Goal: Task Accomplishment & Management: Complete application form

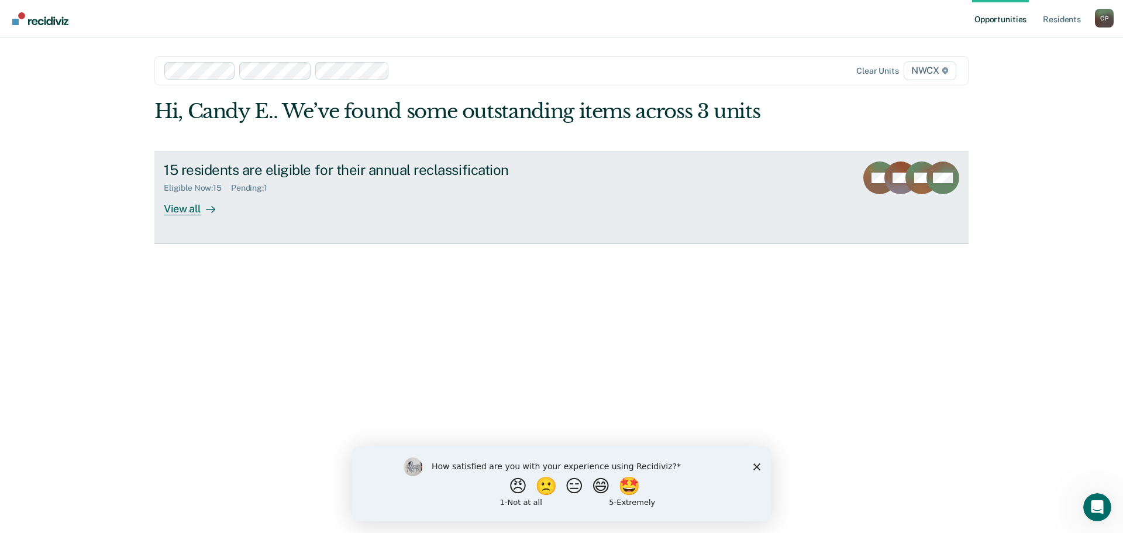
click at [187, 212] on div "View all" at bounding box center [196, 203] width 65 height 23
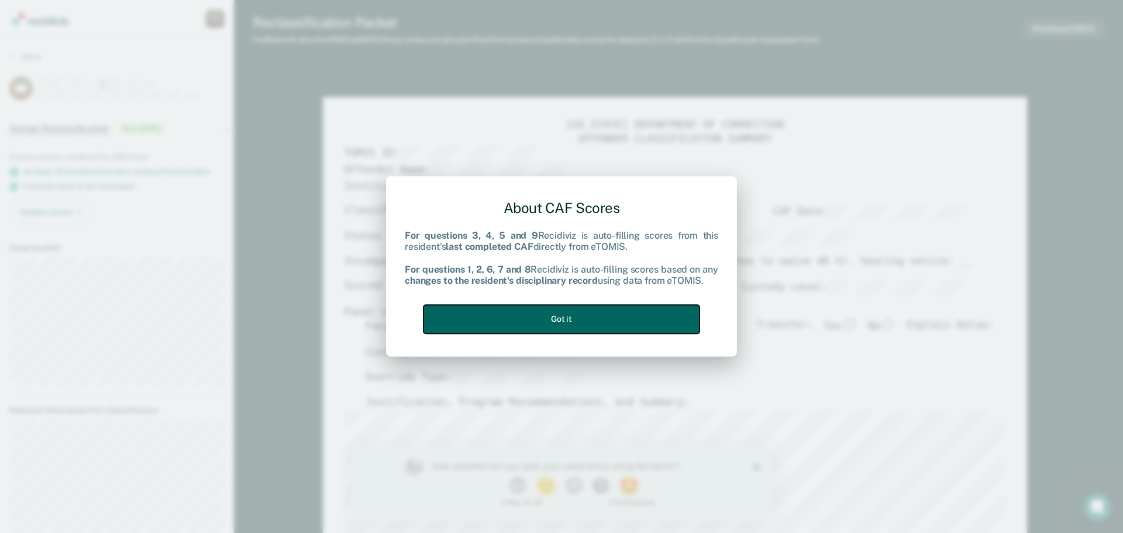
click at [618, 325] on button "Got it" at bounding box center [561, 319] width 276 height 29
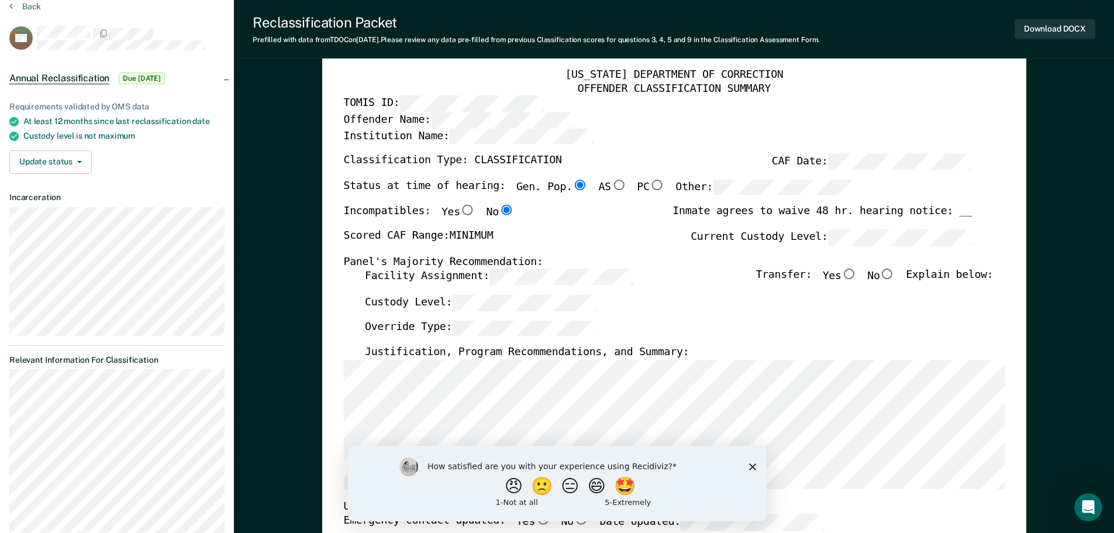
scroll to position [117, 0]
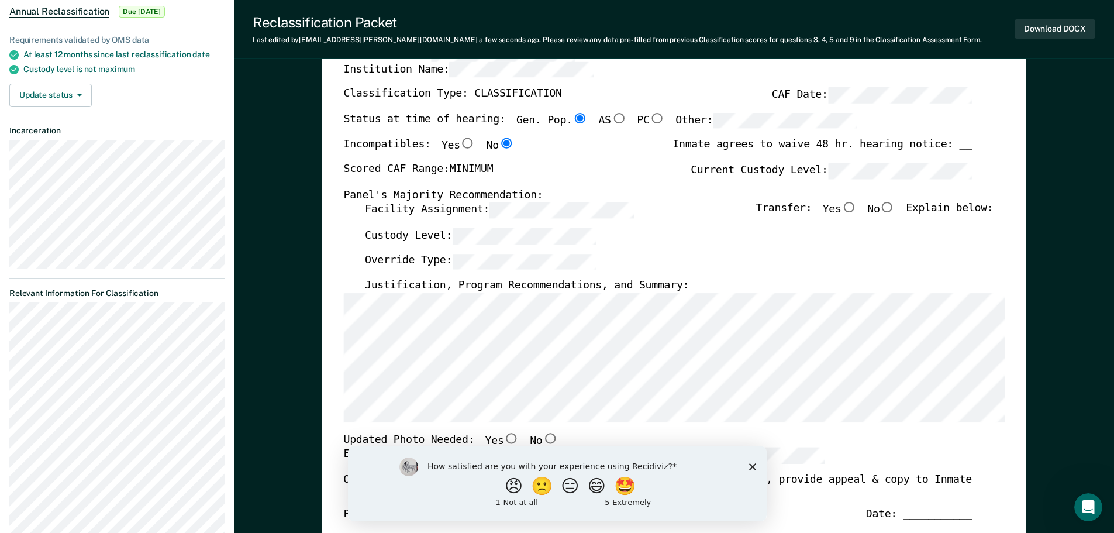
click at [542, 439] on input "No" at bounding box center [549, 438] width 15 height 11
type textarea "x"
radio input "true"
click at [752, 466] on polygon "Close survey" at bounding box center [751, 466] width 7 height 7
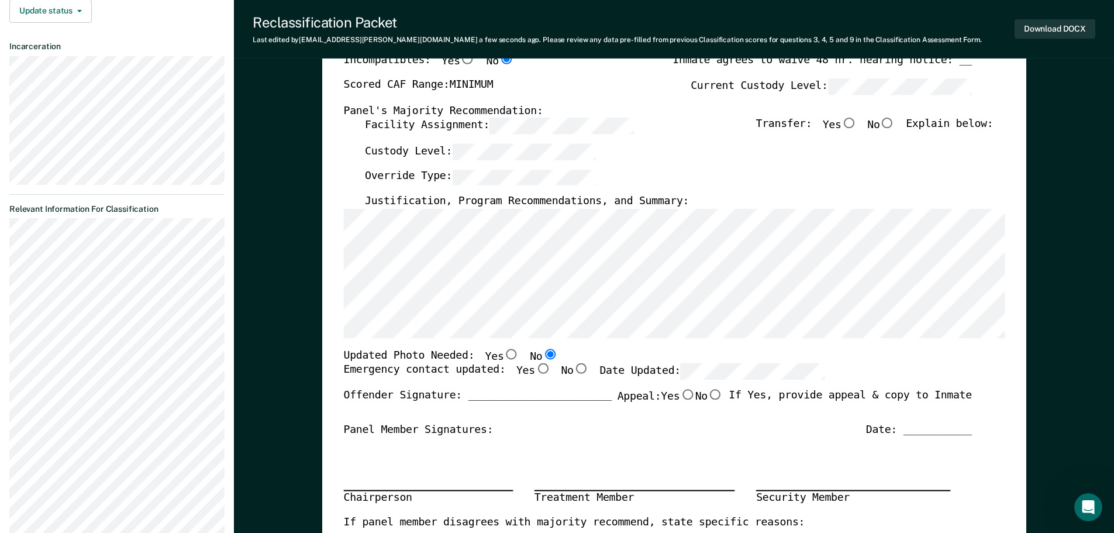
scroll to position [0, 0]
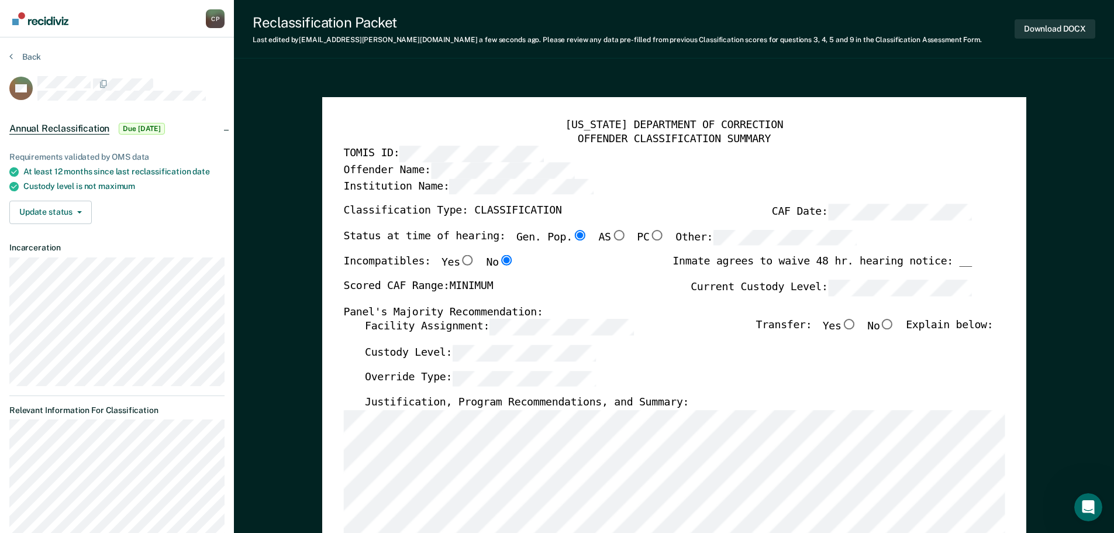
click at [895, 323] on input "No" at bounding box center [886, 324] width 15 height 11
type textarea "x"
radio input "true"
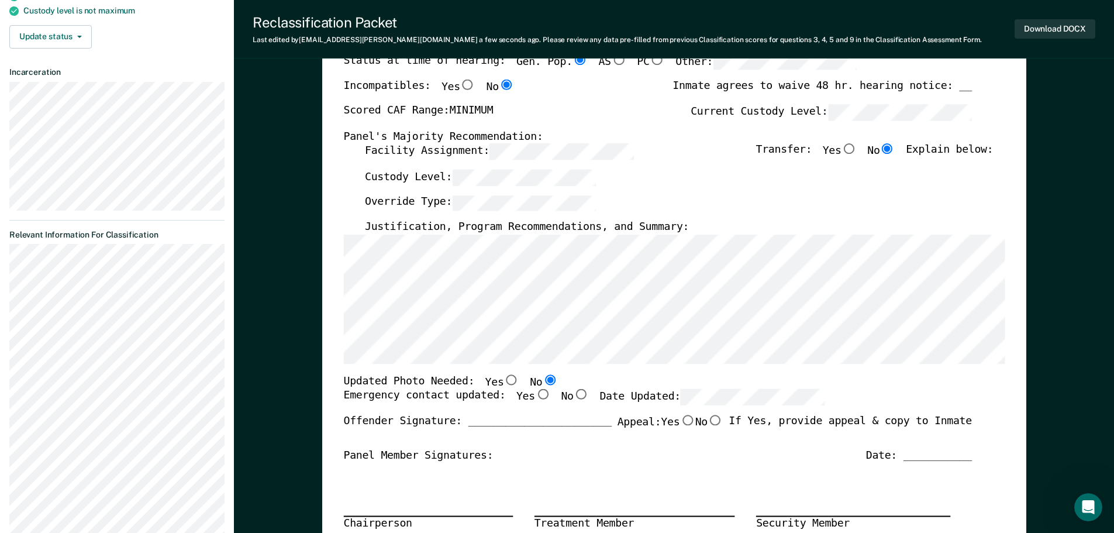
scroll to position [234, 0]
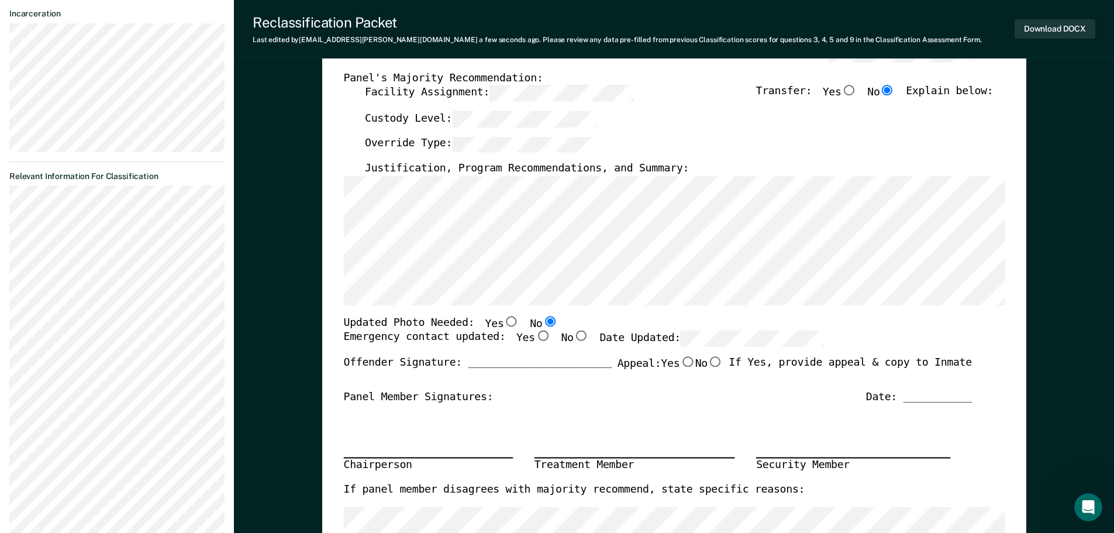
click at [534, 336] on input "Yes" at bounding box center [541, 336] width 15 height 11
type textarea "x"
radio input "true"
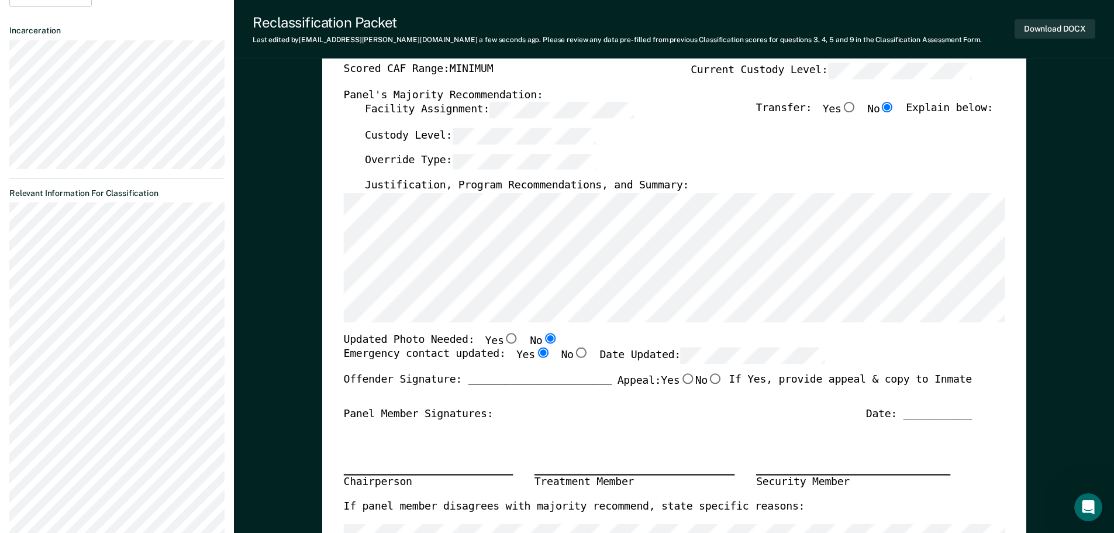
scroll to position [0, 0]
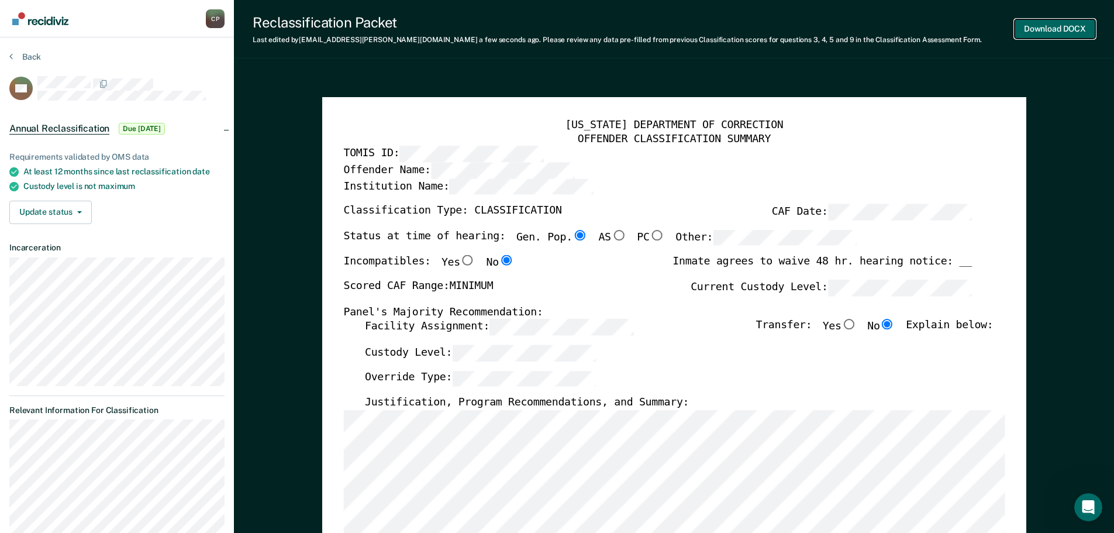
click at [1056, 27] on button "Download DOCX" at bounding box center [1055, 28] width 81 height 19
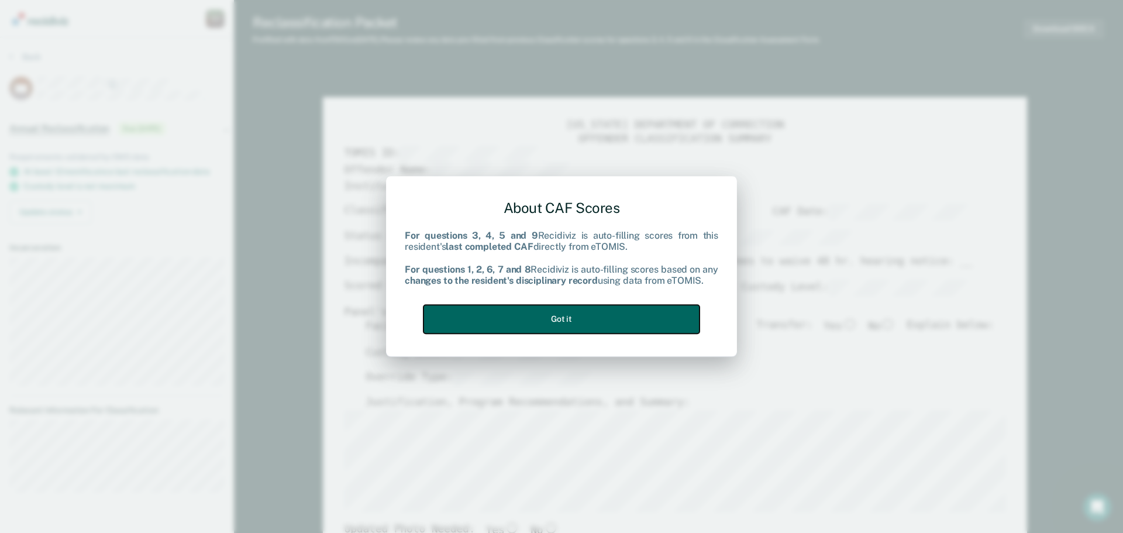
click at [660, 319] on button "Got it" at bounding box center [561, 319] width 276 height 29
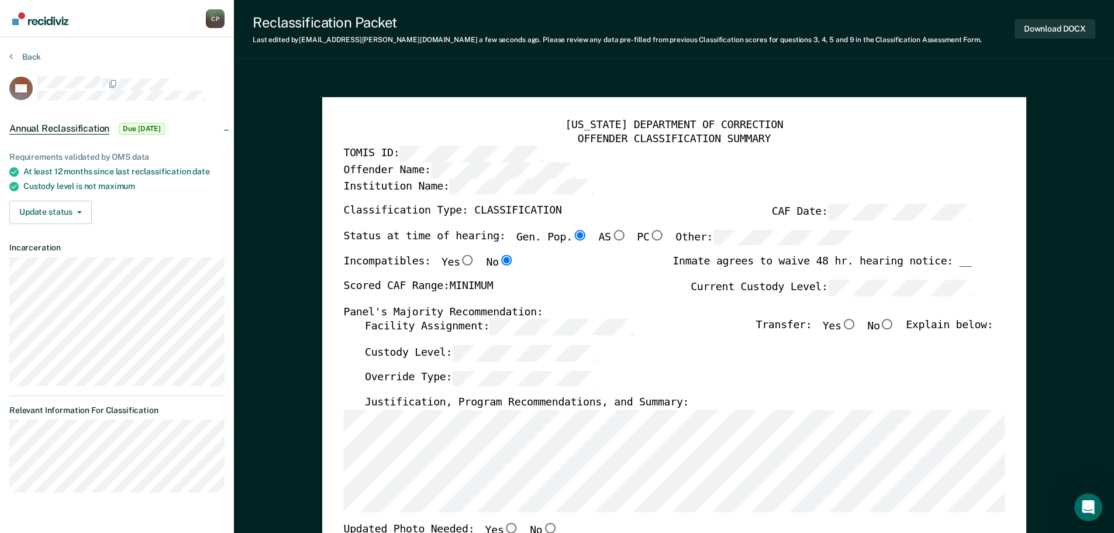
click at [894, 324] on input "No" at bounding box center [886, 324] width 15 height 11
type textarea "x"
radio input "true"
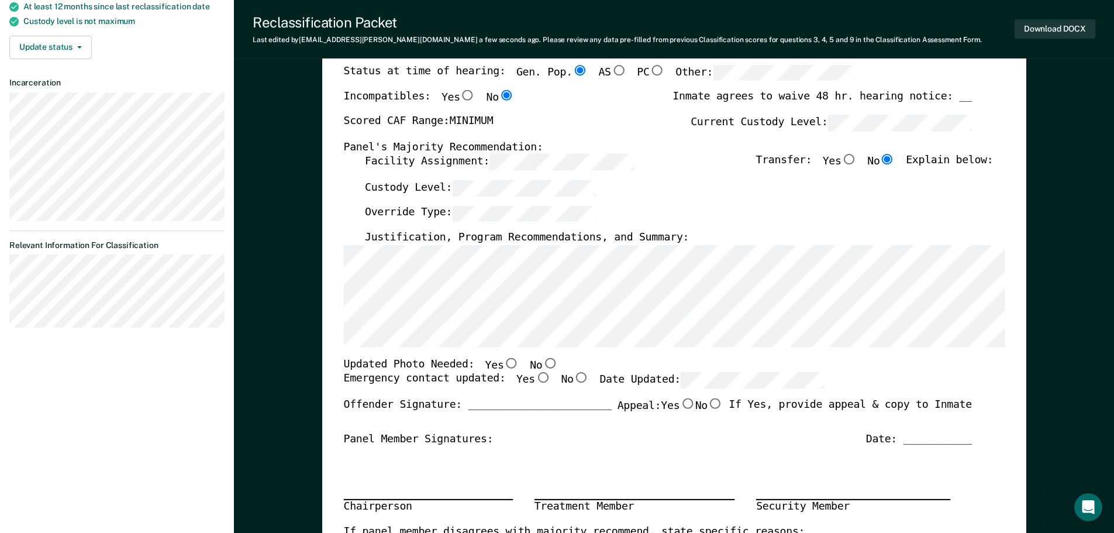
scroll to position [175, 0]
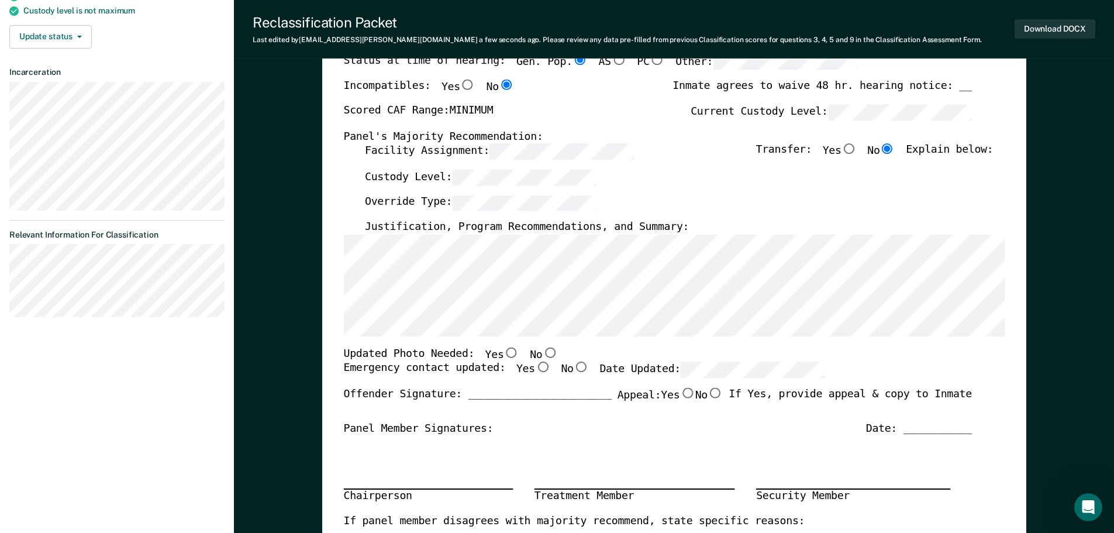
click at [542, 354] on input "No" at bounding box center [549, 352] width 15 height 11
type textarea "x"
radio input "true"
click at [534, 367] on input "Yes" at bounding box center [541, 367] width 15 height 11
type textarea "x"
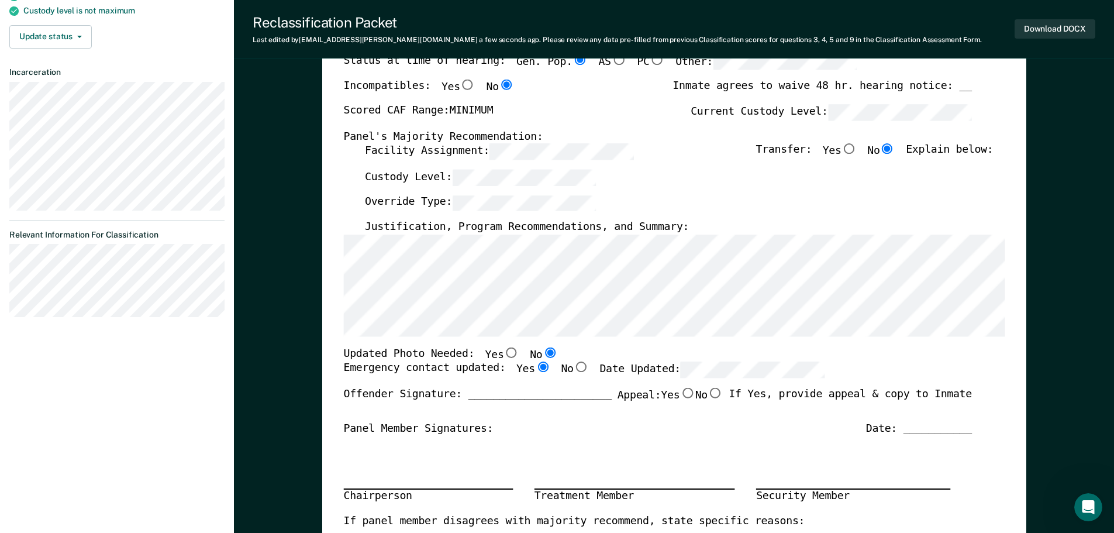
radio input "true"
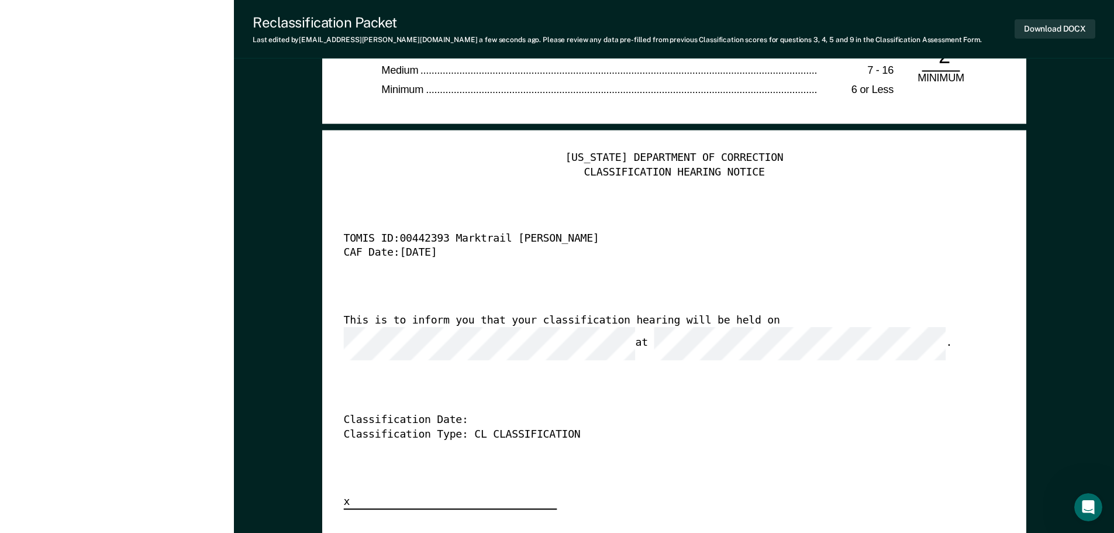
scroll to position [2865, 0]
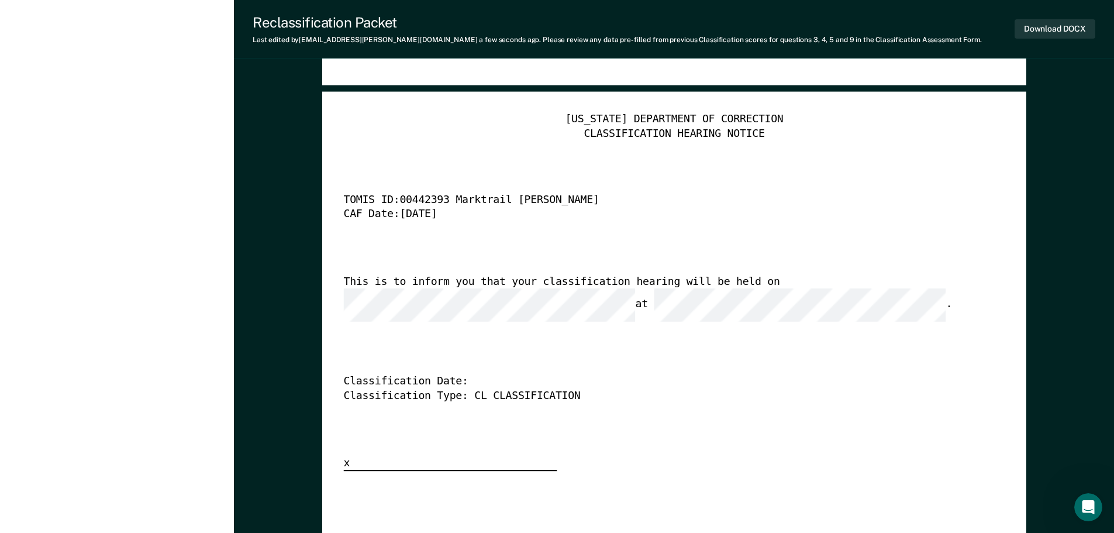
click at [474, 375] on div "Classification Date:" at bounding box center [657, 382] width 628 height 14
click at [461, 375] on div "Classification Date:" at bounding box center [657, 382] width 628 height 14
click at [467, 375] on div "Classification Date:" at bounding box center [657, 382] width 628 height 14
click at [461, 375] on div "Classification Date:" at bounding box center [657, 382] width 628 height 14
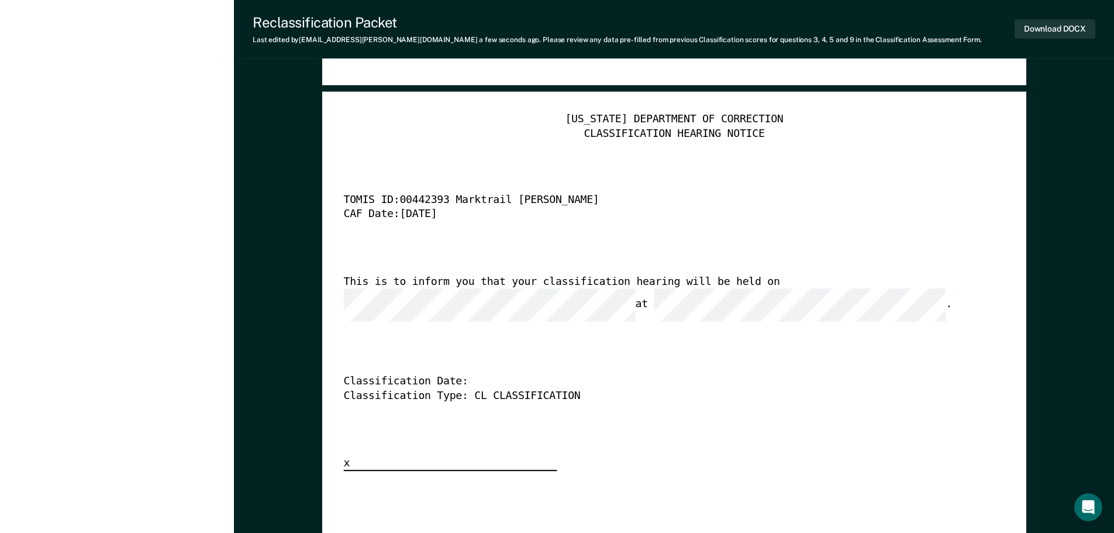
click at [462, 375] on div "Classification Date:" at bounding box center [657, 382] width 628 height 14
click at [489, 375] on div "Classification Date:" at bounding box center [657, 382] width 628 height 14
click at [471, 375] on div "Classification Date:" at bounding box center [657, 382] width 628 height 14
click at [454, 375] on div "Classification Date:" at bounding box center [657, 382] width 628 height 14
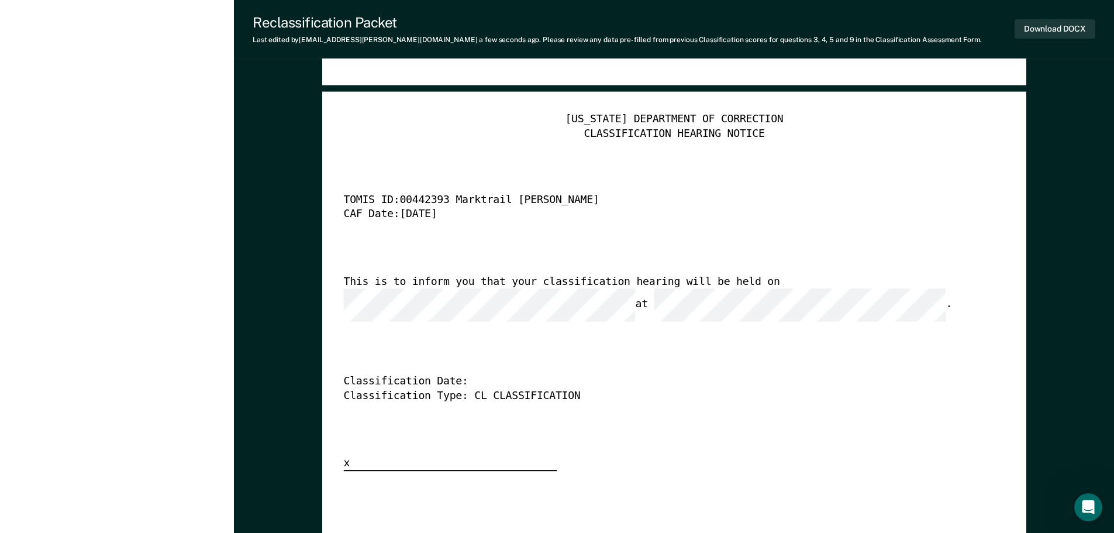
click at [467, 375] on div "Classification Date:" at bounding box center [657, 382] width 628 height 14
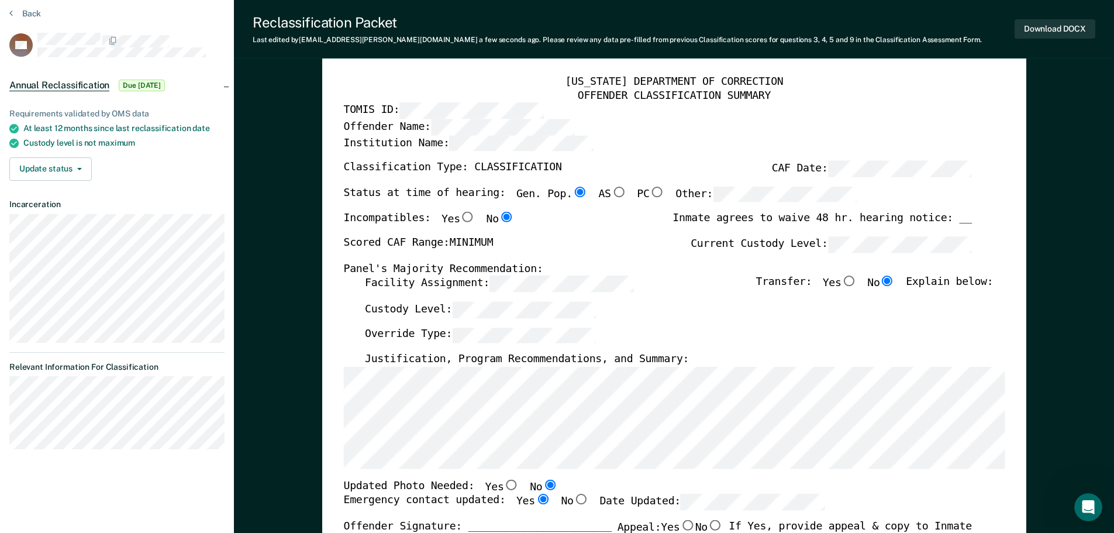
scroll to position [0, 0]
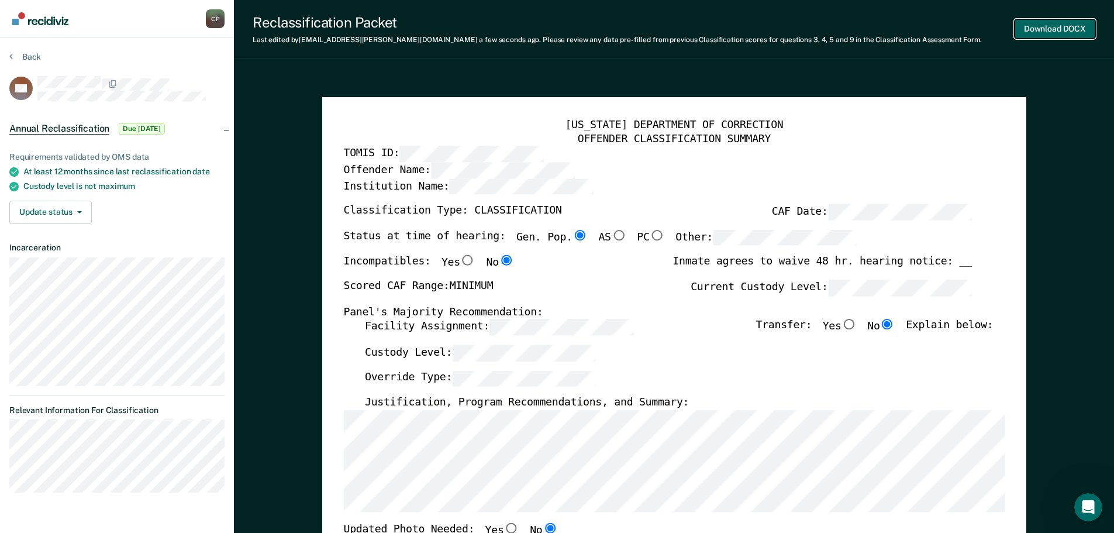
click at [1036, 26] on button "Download DOCX" at bounding box center [1055, 28] width 81 height 19
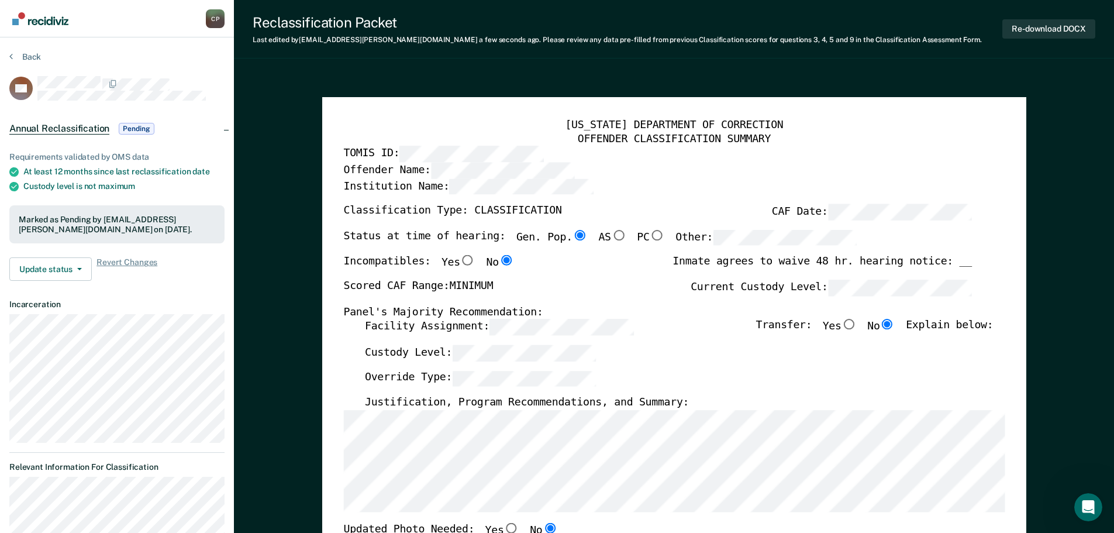
type textarea "x"
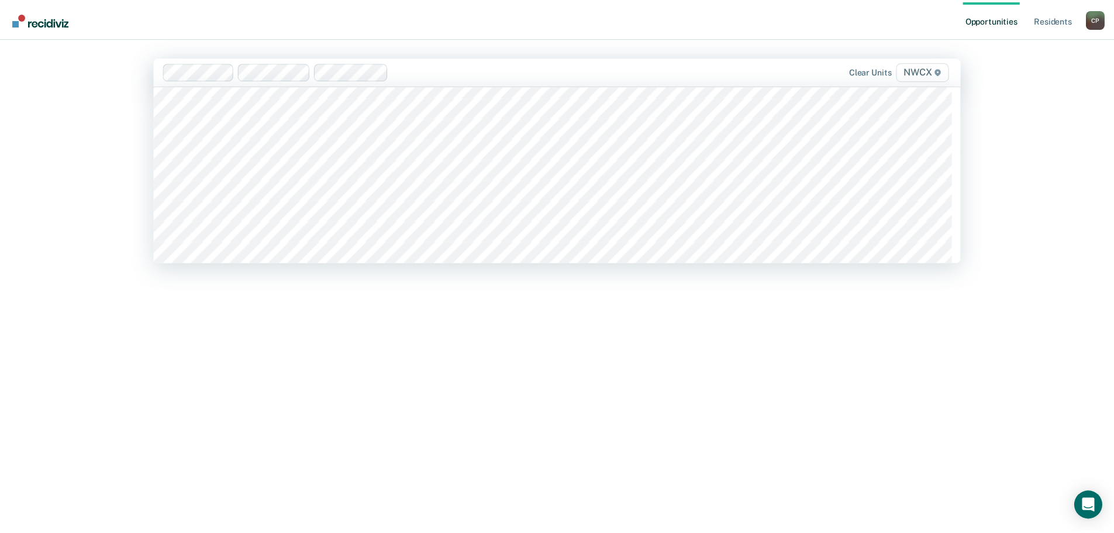
scroll to position [4736, 0]
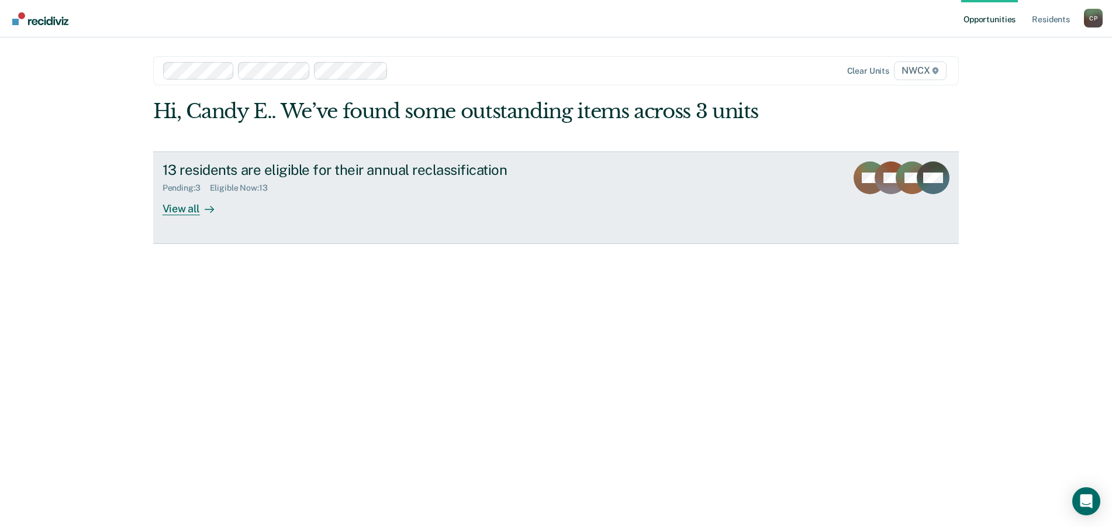
click at [187, 211] on div "View all" at bounding box center [195, 203] width 65 height 23
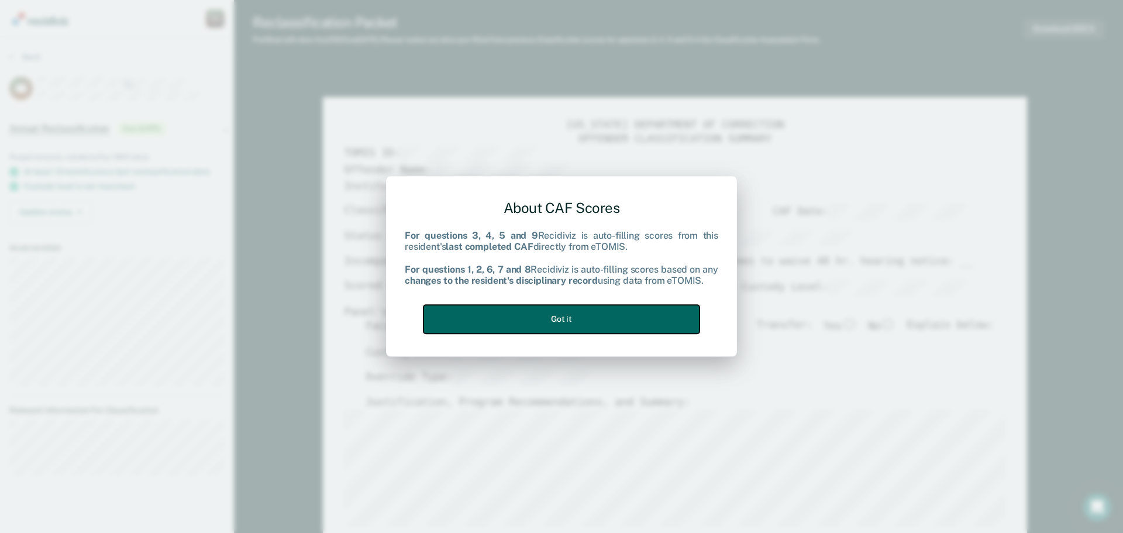
click at [614, 320] on button "Got it" at bounding box center [561, 319] width 276 height 29
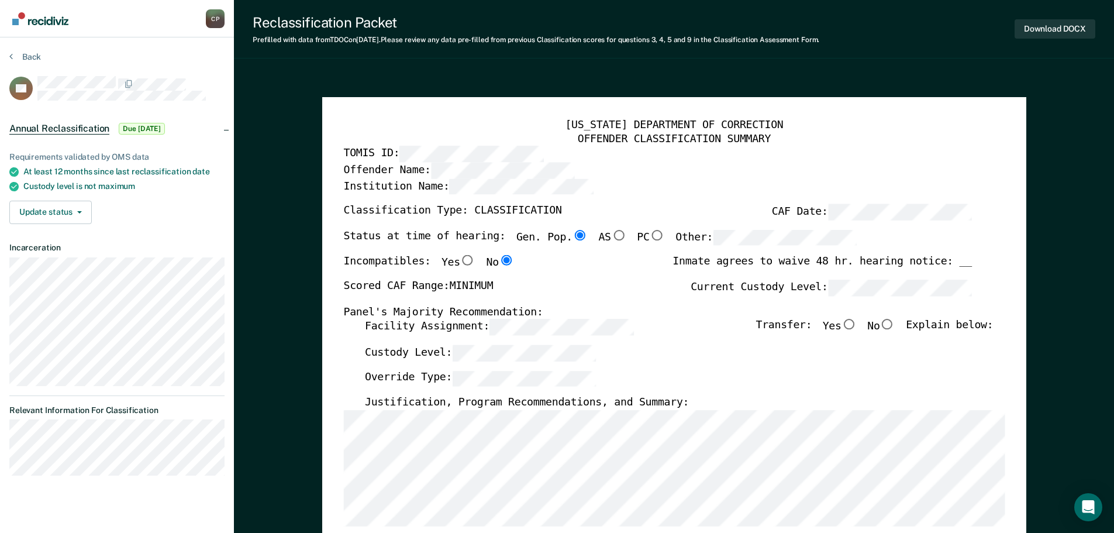
click at [895, 324] on input "No" at bounding box center [886, 324] width 15 height 11
type textarea "x"
radio input "true"
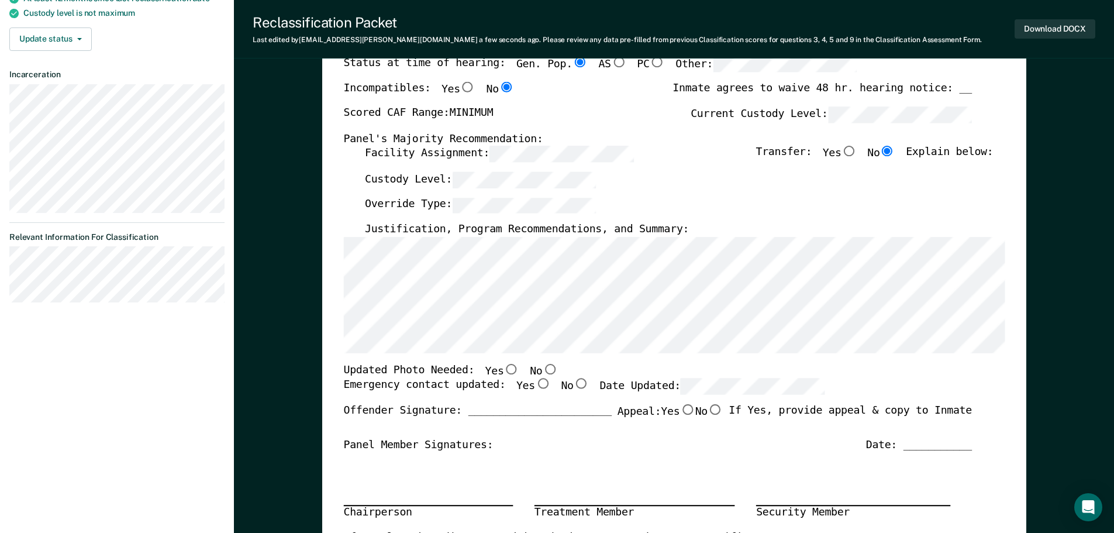
scroll to position [175, 0]
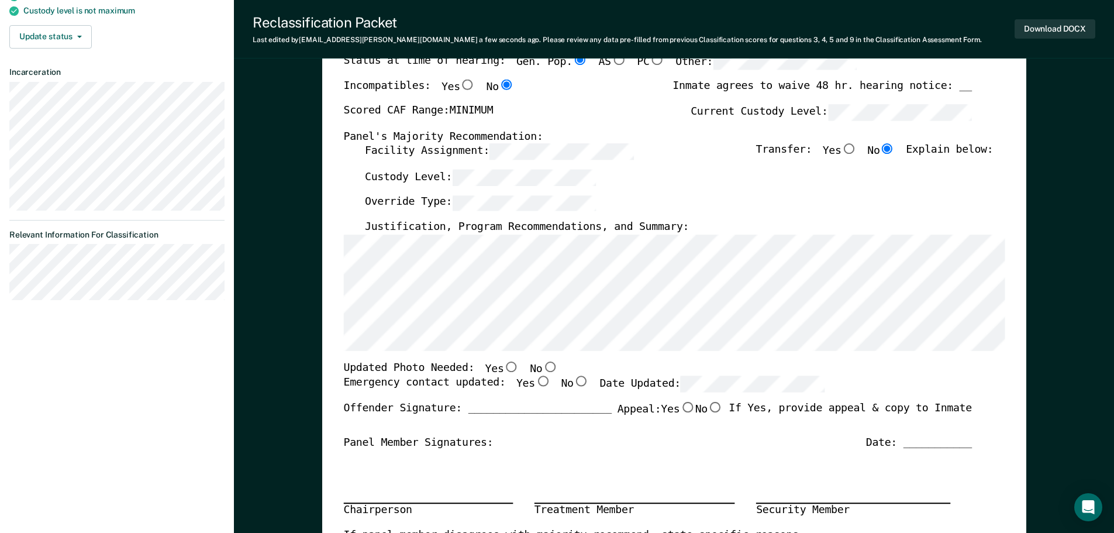
click at [542, 364] on input "No" at bounding box center [549, 366] width 15 height 11
type textarea "x"
radio input "true"
click at [534, 384] on input "Yes" at bounding box center [541, 381] width 15 height 11
type textarea "x"
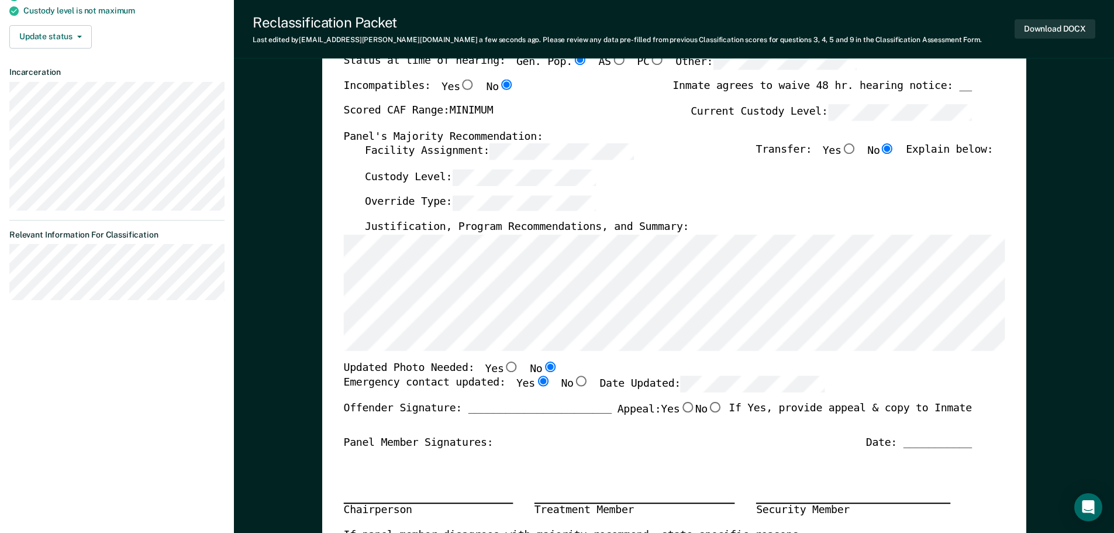
radio input "true"
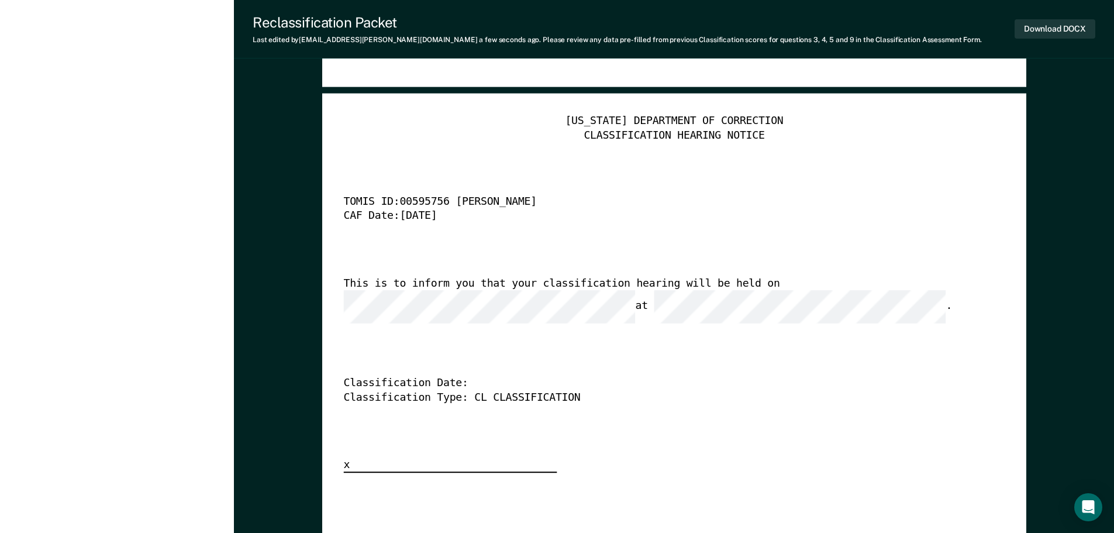
scroll to position [2865, 0]
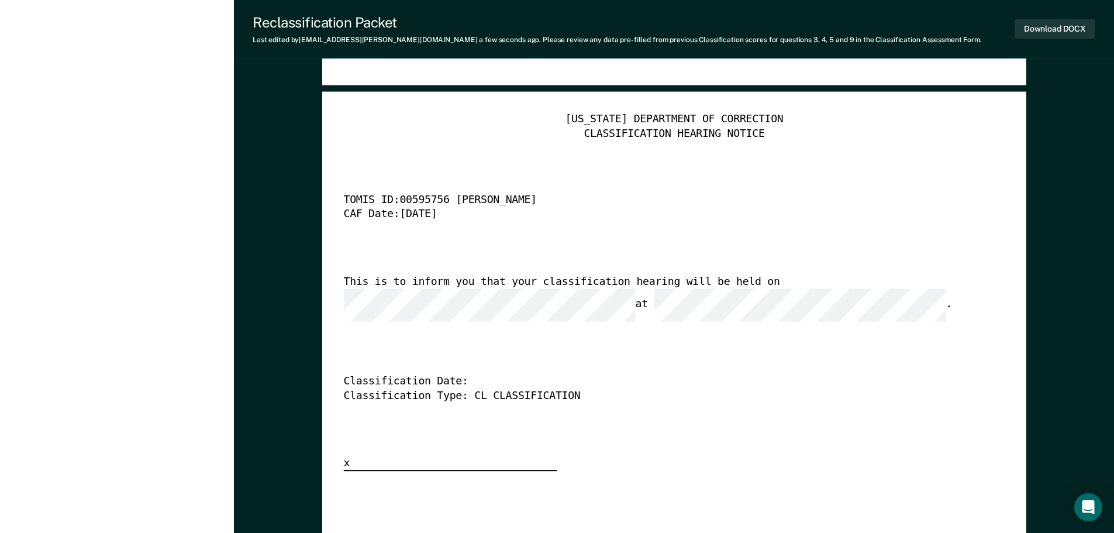
click at [474, 375] on div "Classification Date:" at bounding box center [657, 382] width 628 height 14
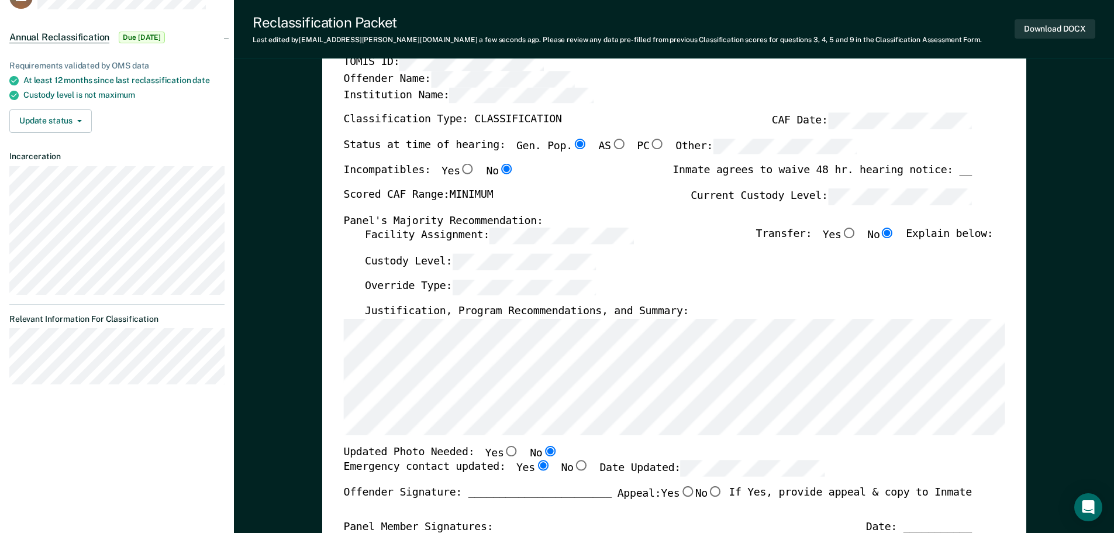
scroll to position [0, 0]
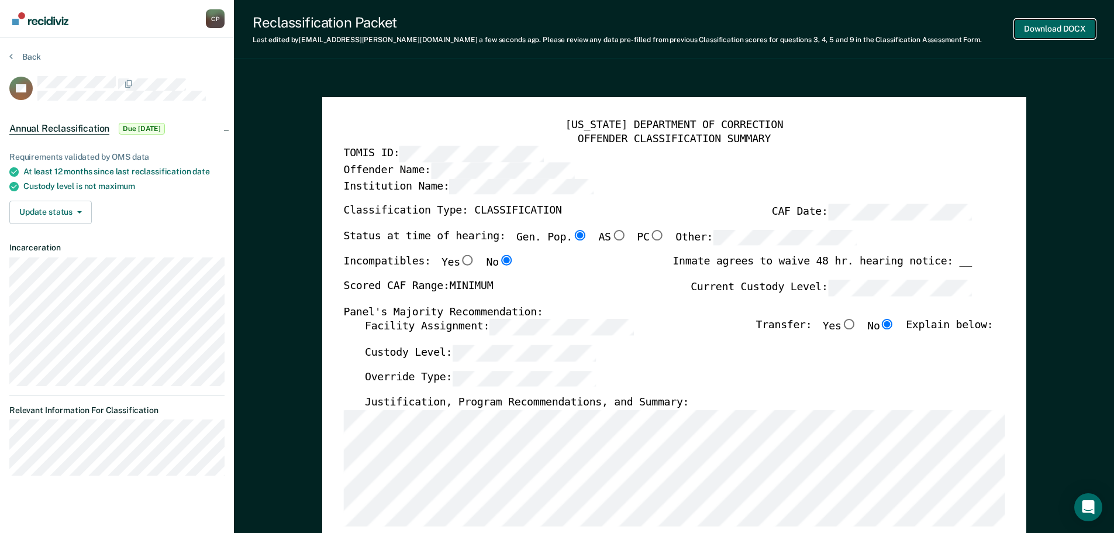
click at [1043, 29] on button "Download DOCX" at bounding box center [1055, 28] width 81 height 19
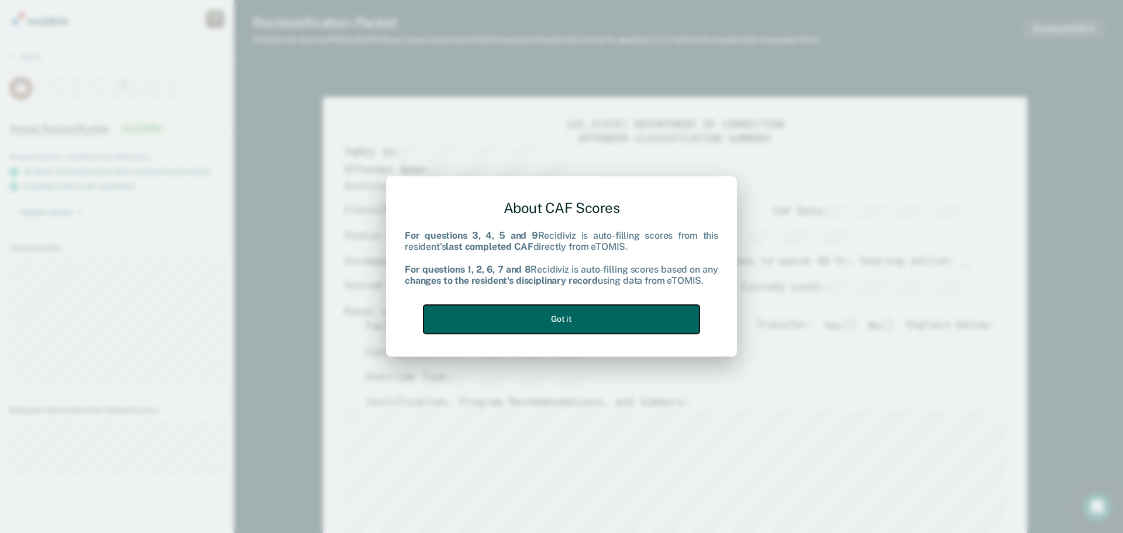
click at [659, 313] on button "Got it" at bounding box center [561, 319] width 276 height 29
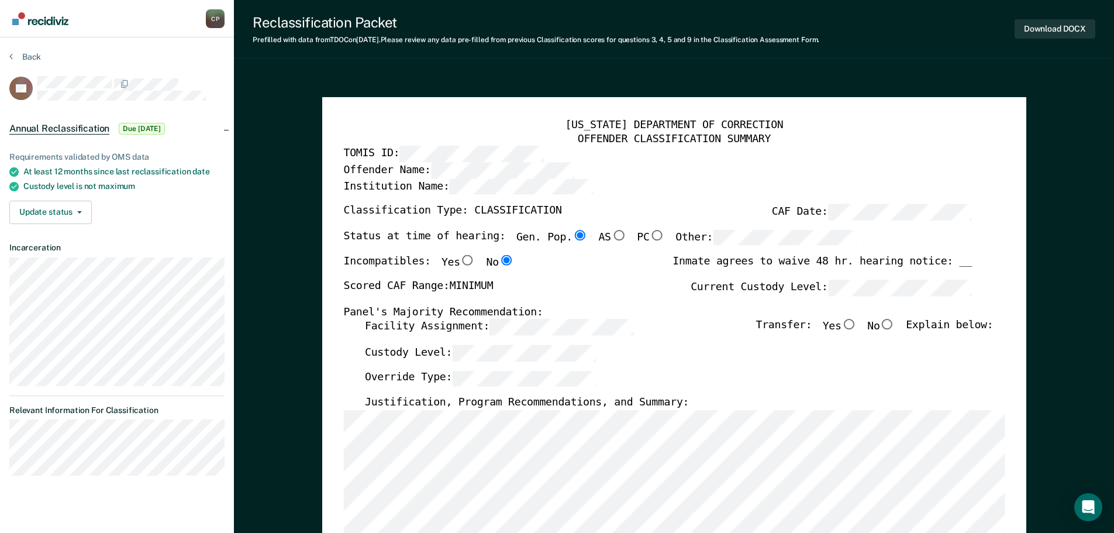
click at [895, 325] on input "No" at bounding box center [886, 324] width 15 height 11
type textarea "x"
radio input "true"
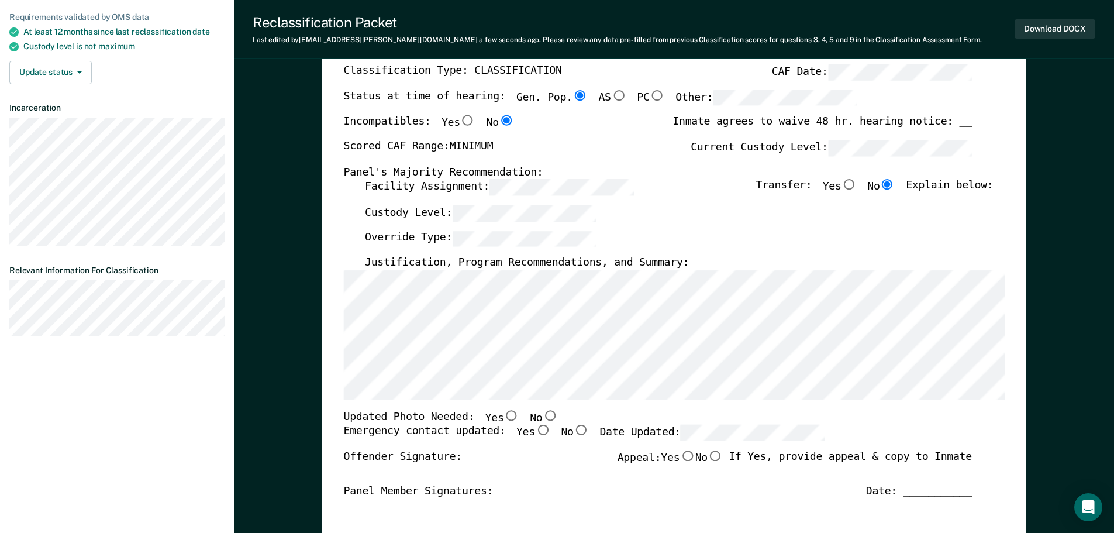
scroll to position [175, 0]
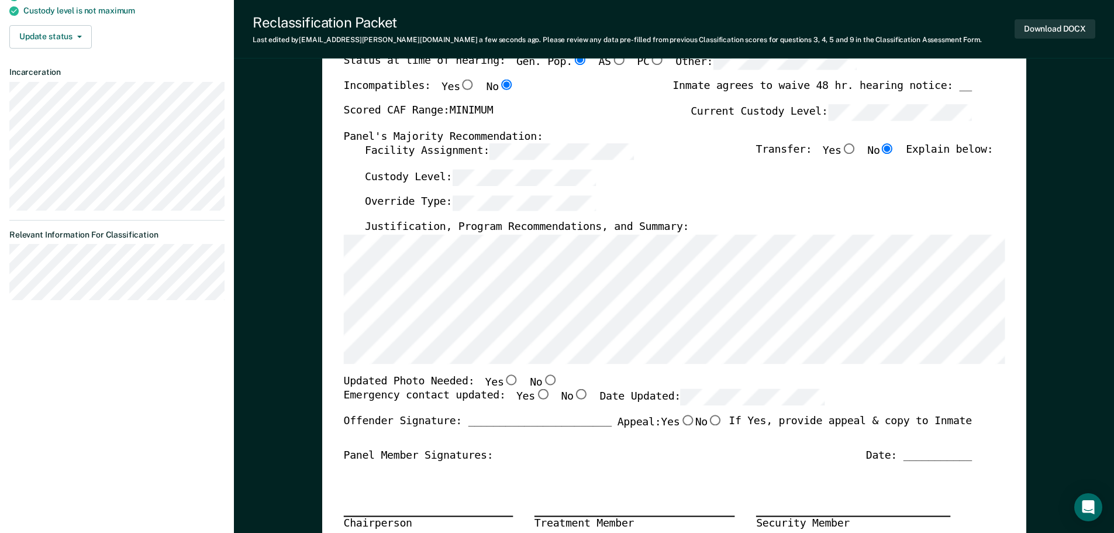
click at [542, 380] on input "No" at bounding box center [549, 379] width 15 height 11
type textarea "x"
radio input "true"
click at [534, 395] on input "Yes" at bounding box center [541, 394] width 15 height 11
type textarea "x"
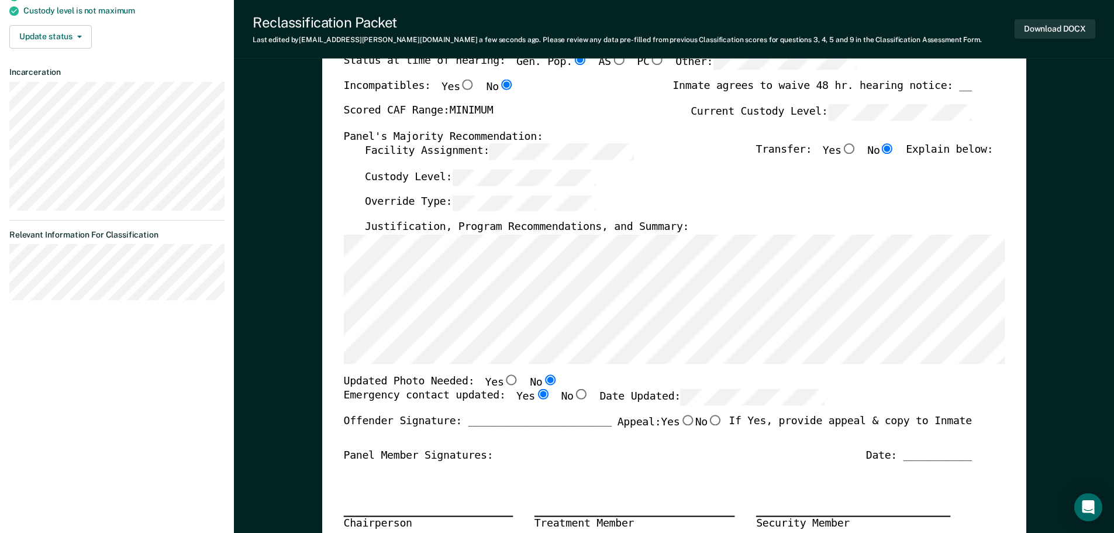
radio input "true"
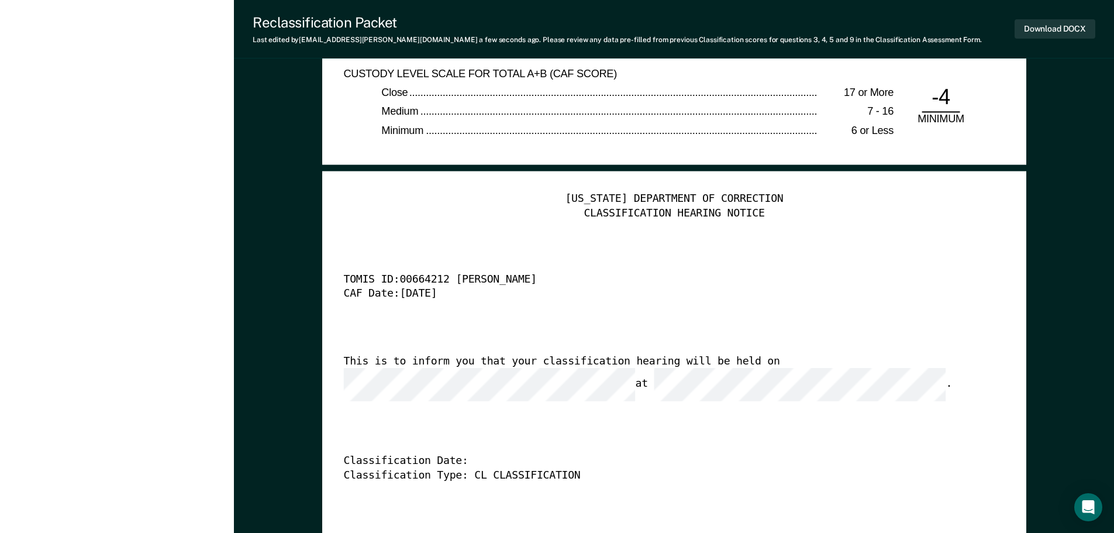
scroll to position [2807, 0]
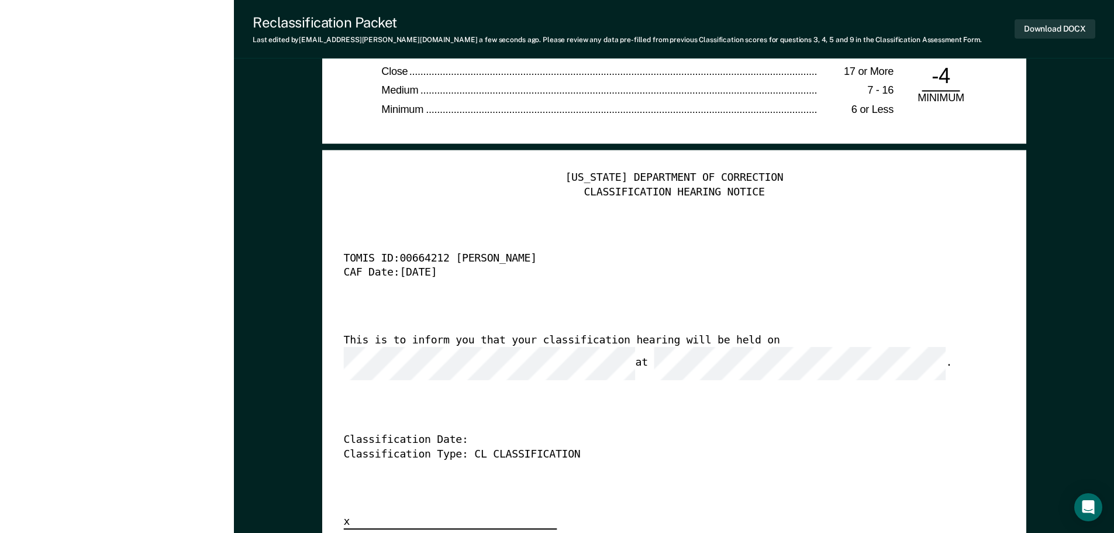
click at [369, 348] on div "This is to inform you that your classification hearing will be held on at ." at bounding box center [657, 356] width 628 height 47
click at [471, 433] on div "Classification Date:" at bounding box center [657, 440] width 628 height 14
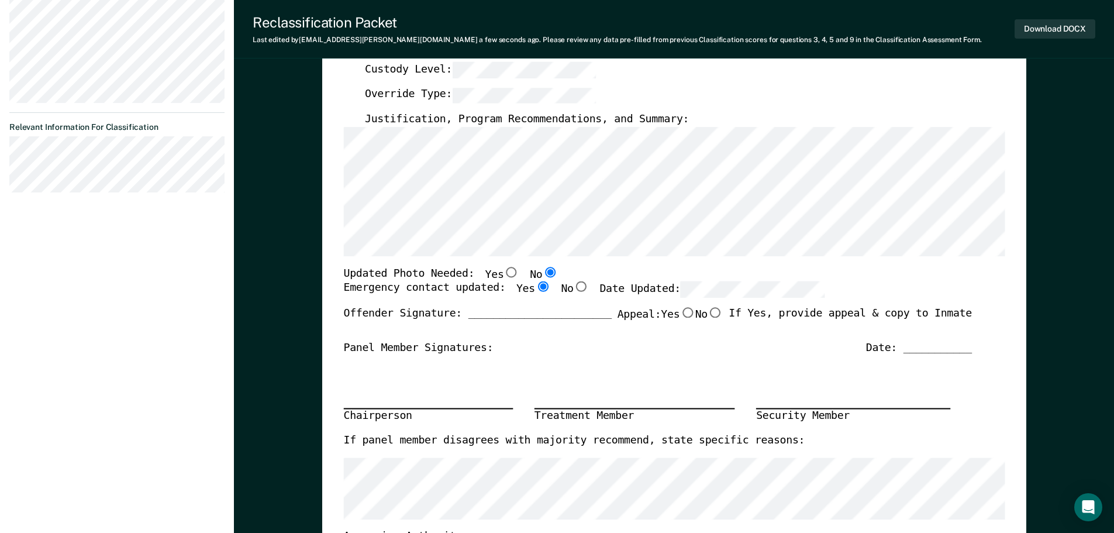
scroll to position [292, 0]
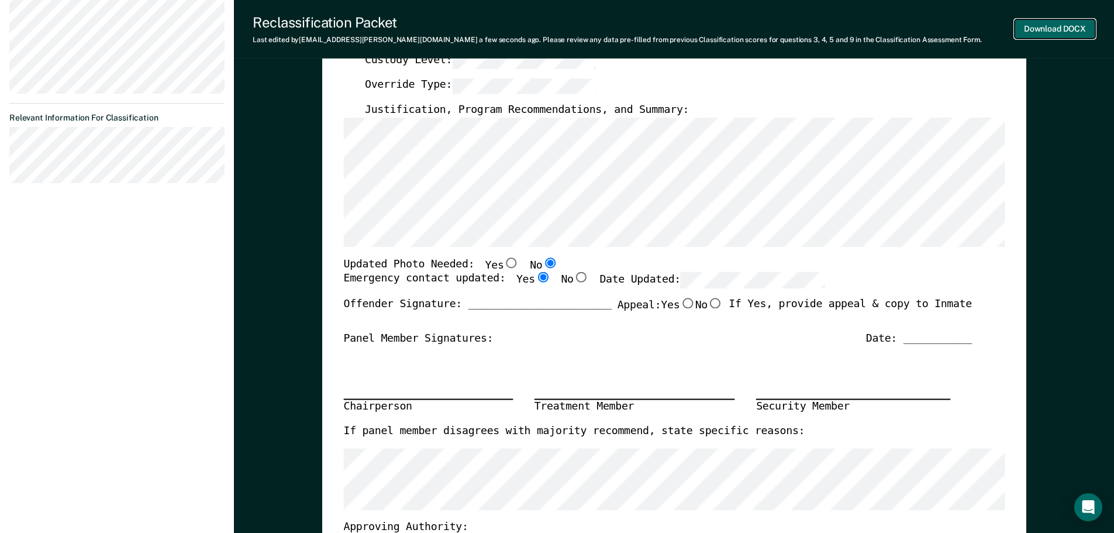
click at [1067, 31] on button "Download DOCX" at bounding box center [1055, 28] width 81 height 19
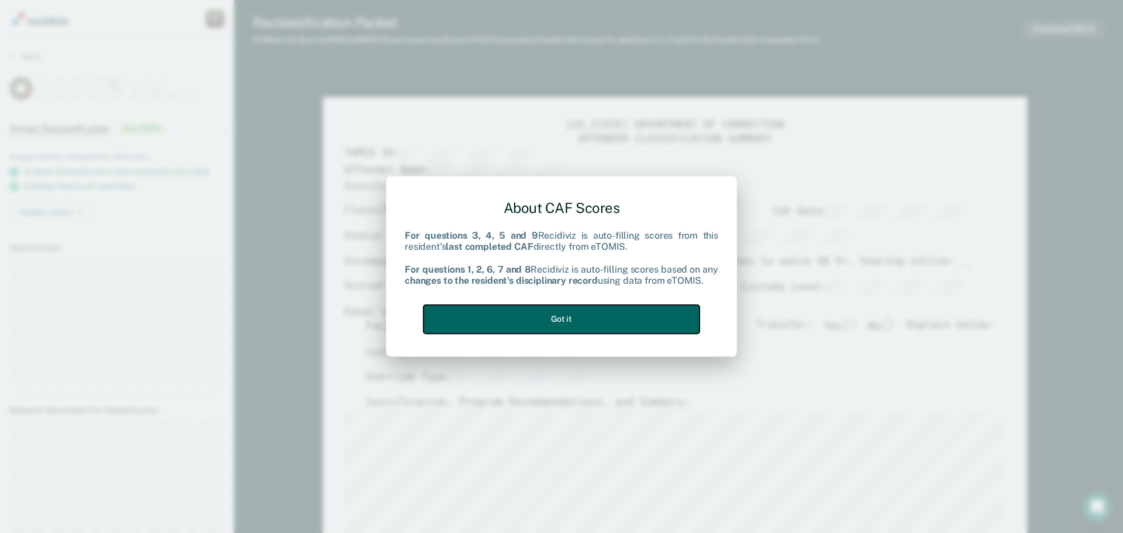
click at [650, 316] on button "Got it" at bounding box center [561, 319] width 276 height 29
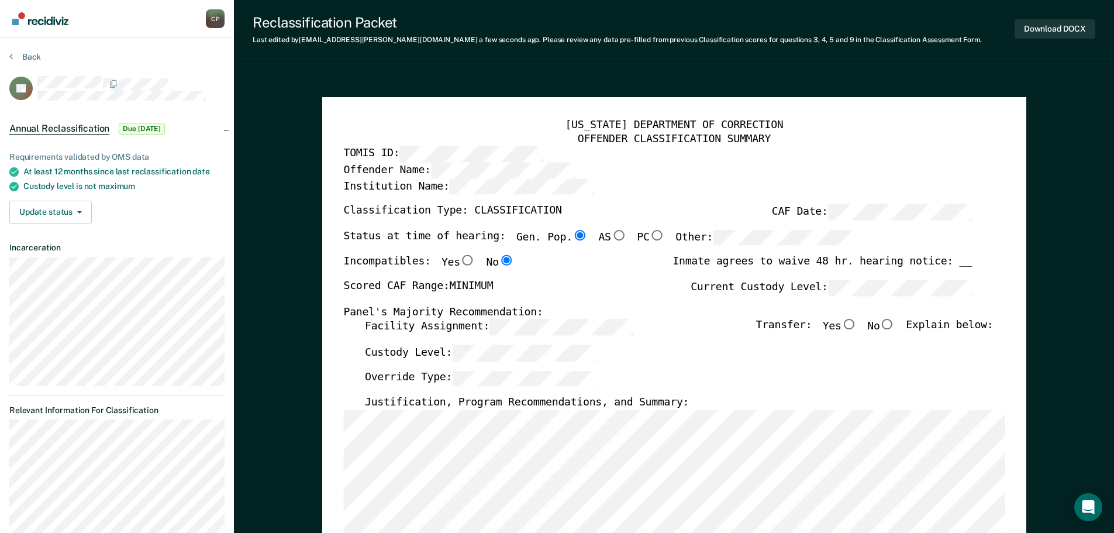
click at [894, 322] on input "No" at bounding box center [886, 324] width 15 height 11
type textarea "x"
radio input "true"
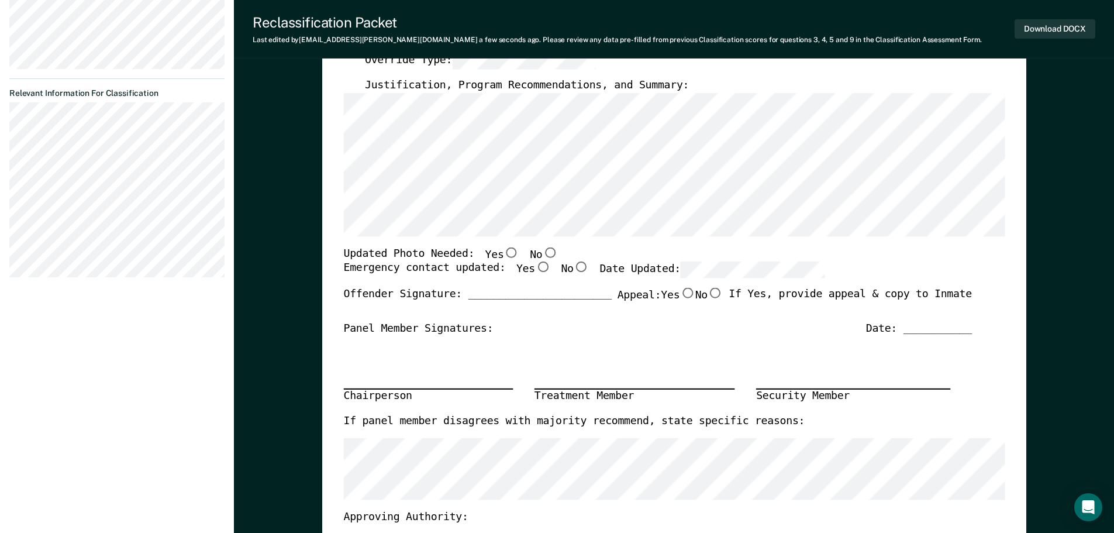
scroll to position [351, 0]
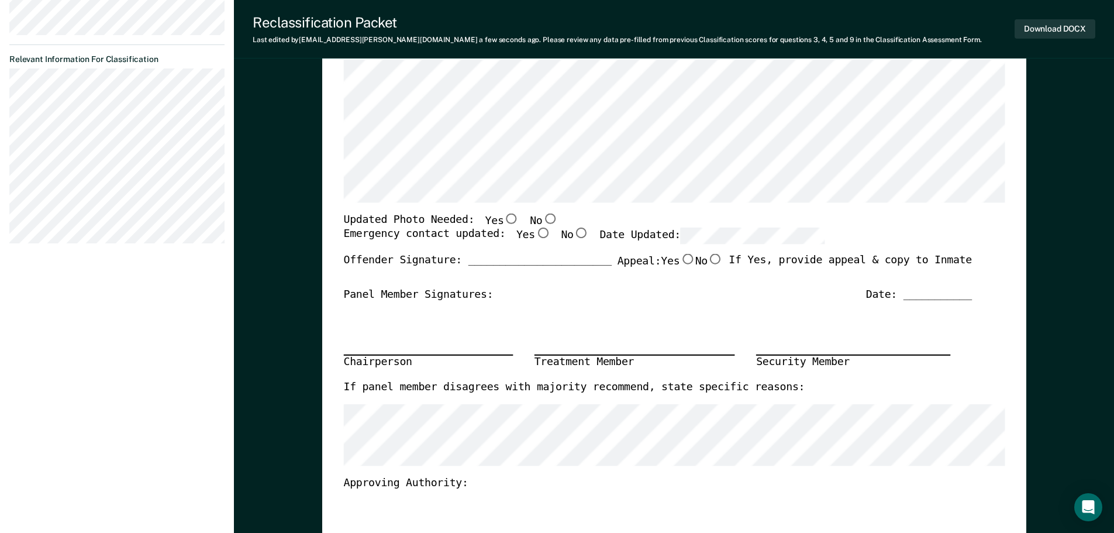
click at [542, 219] on input "No" at bounding box center [549, 218] width 15 height 11
type textarea "x"
radio input "true"
click at [534, 232] on input "Yes" at bounding box center [541, 233] width 15 height 11
type textarea "x"
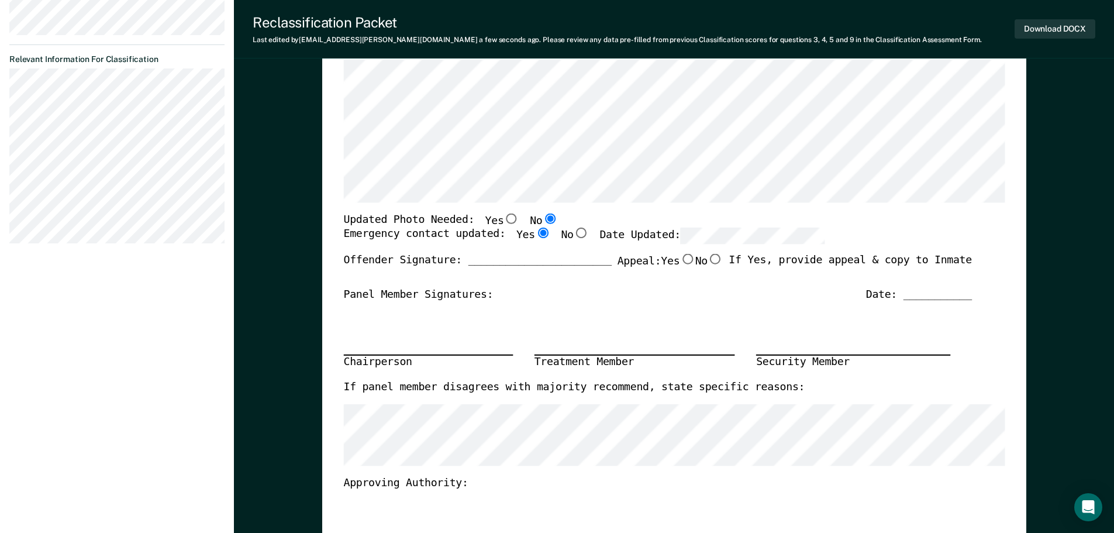
radio input "true"
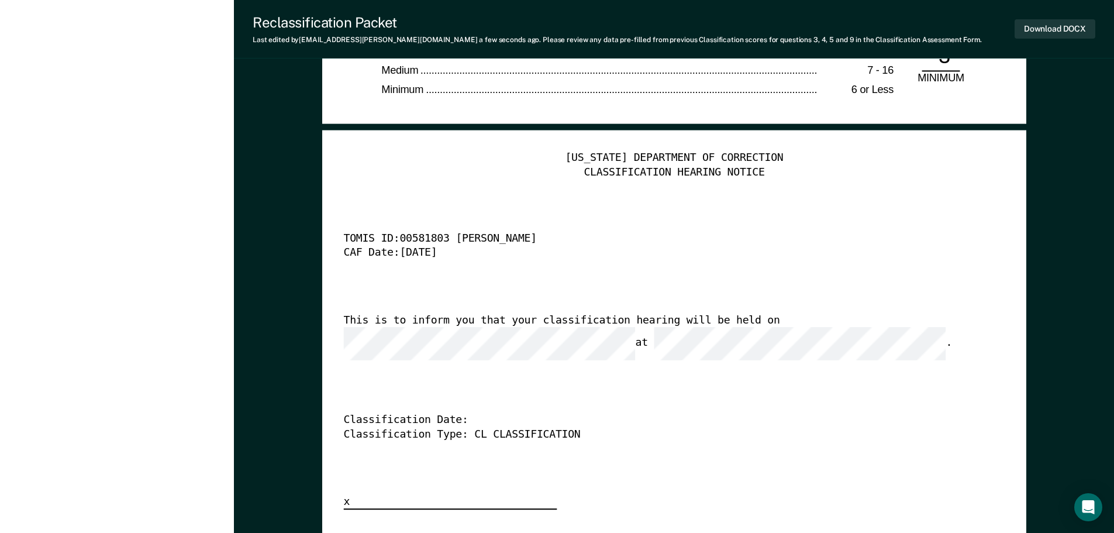
scroll to position [2865, 0]
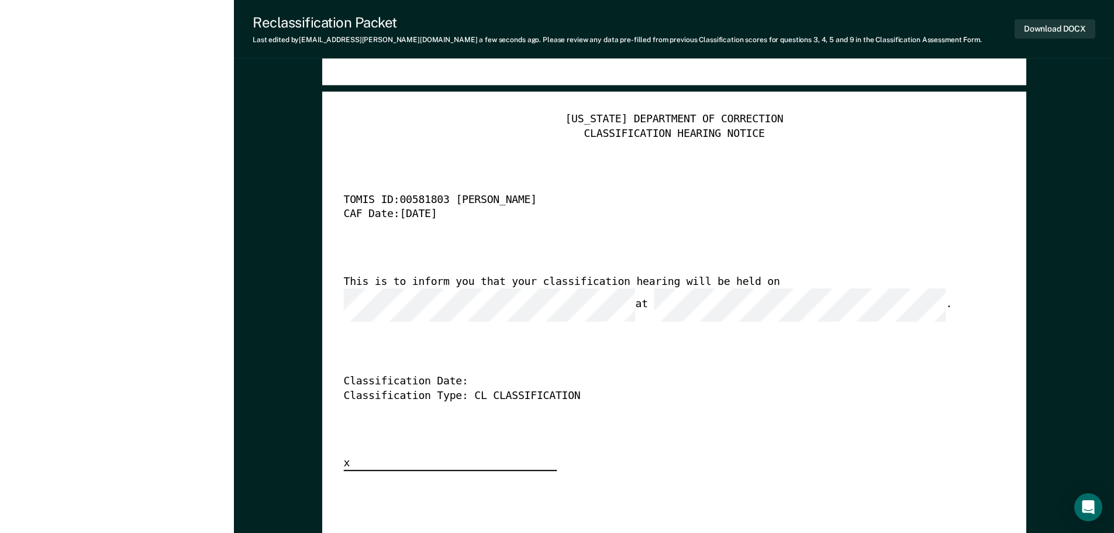
click at [477, 375] on div "Classification Date:" at bounding box center [657, 382] width 628 height 14
click at [460, 375] on div "Classification Date:" at bounding box center [657, 382] width 628 height 14
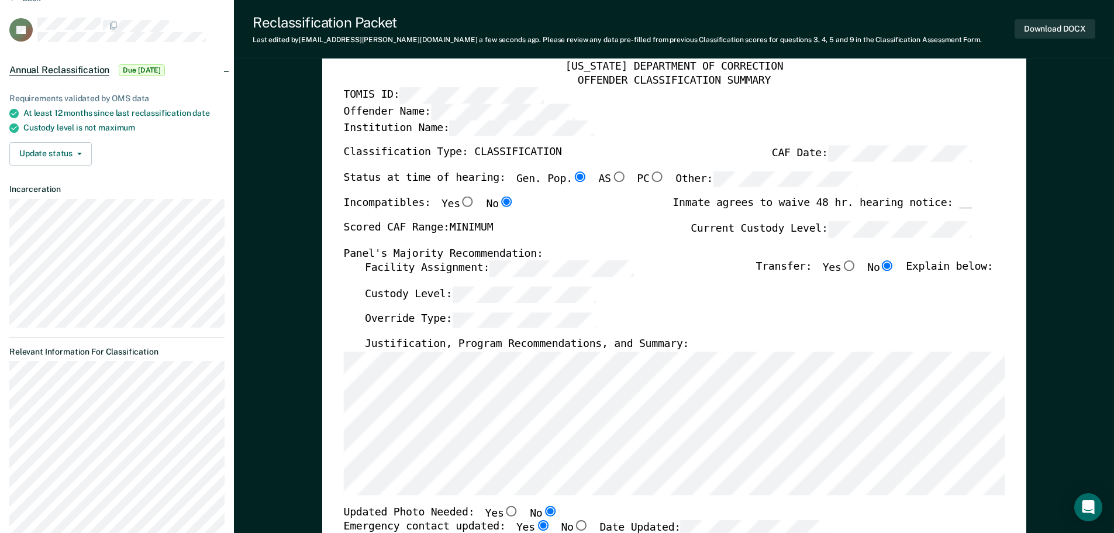
scroll to position [0, 0]
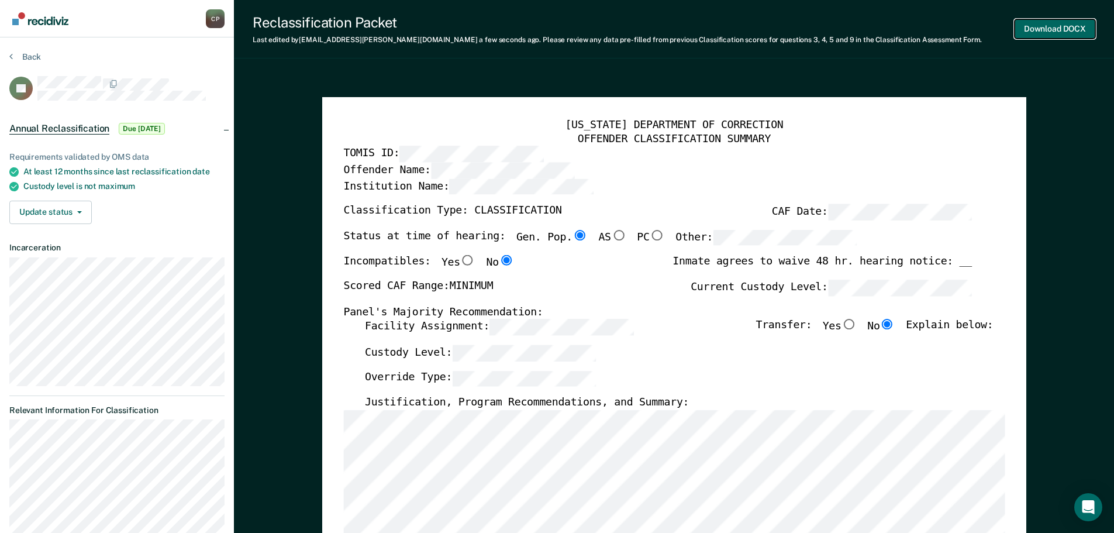
click at [1055, 25] on button "Download DOCX" at bounding box center [1055, 28] width 81 height 19
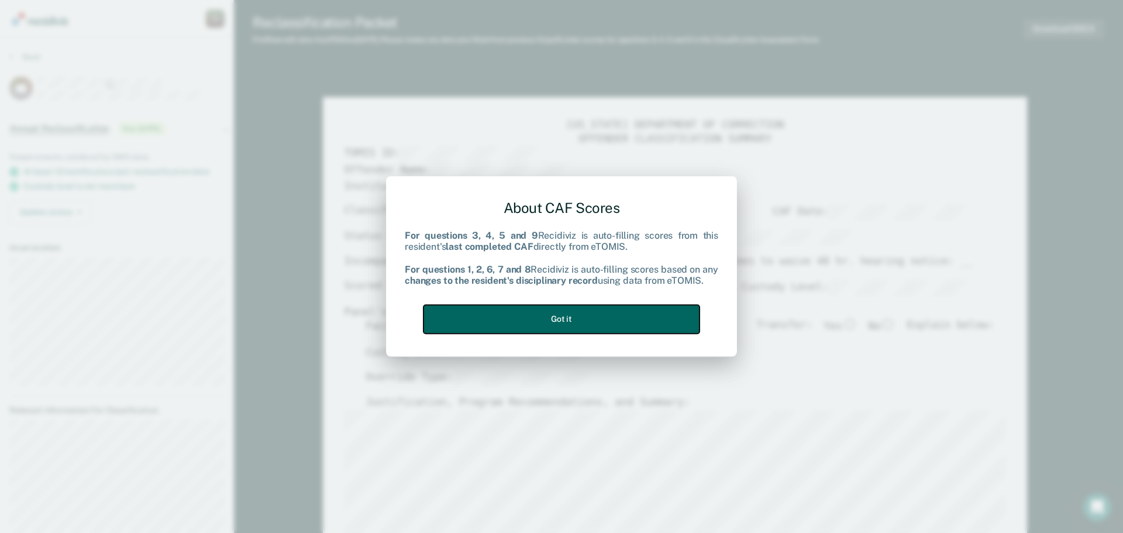
click at [608, 323] on button "Got it" at bounding box center [561, 319] width 276 height 29
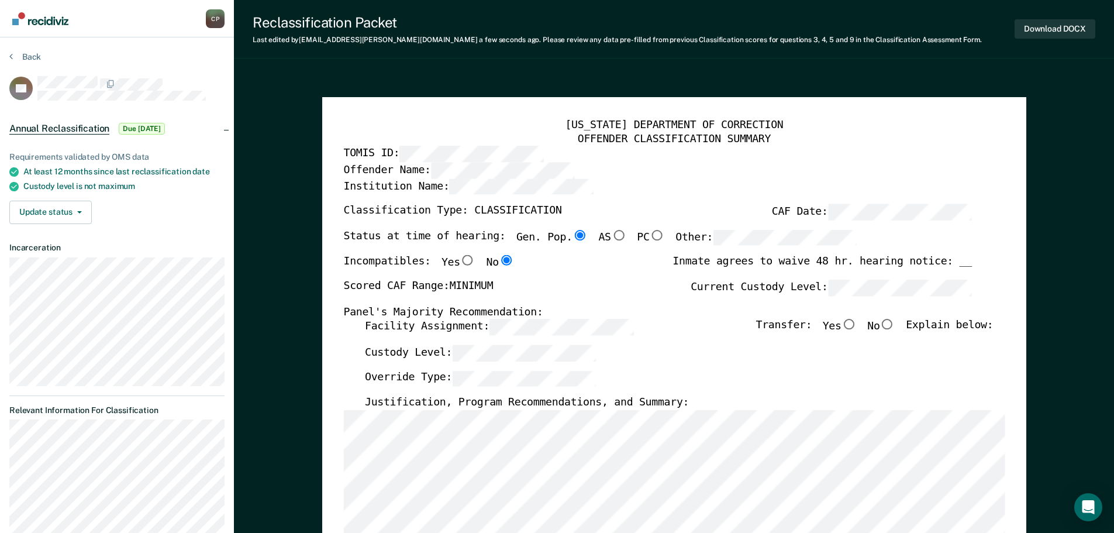
click at [895, 323] on input "No" at bounding box center [886, 324] width 15 height 11
type textarea "x"
radio input "true"
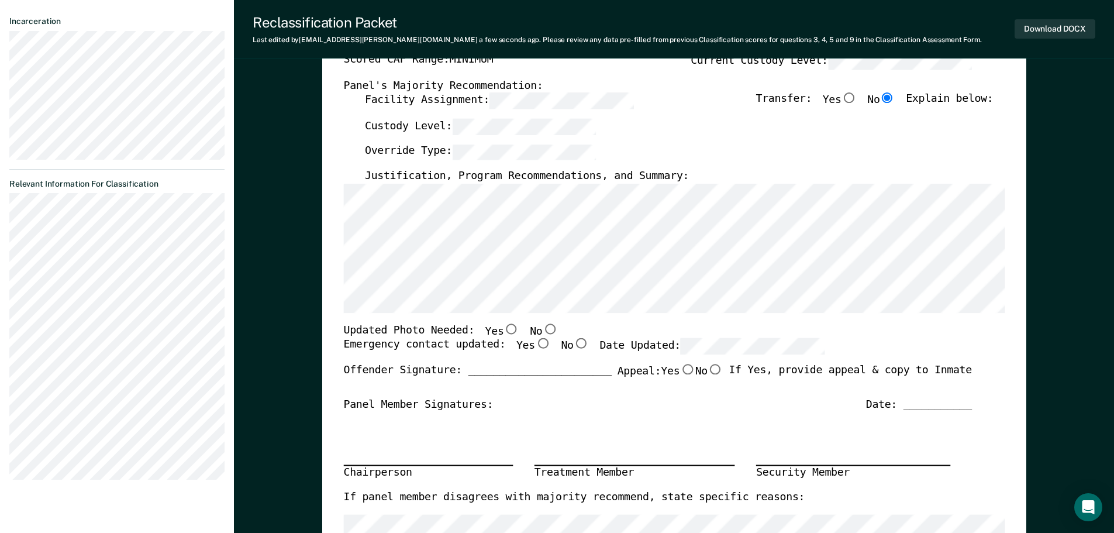
scroll to position [234, 0]
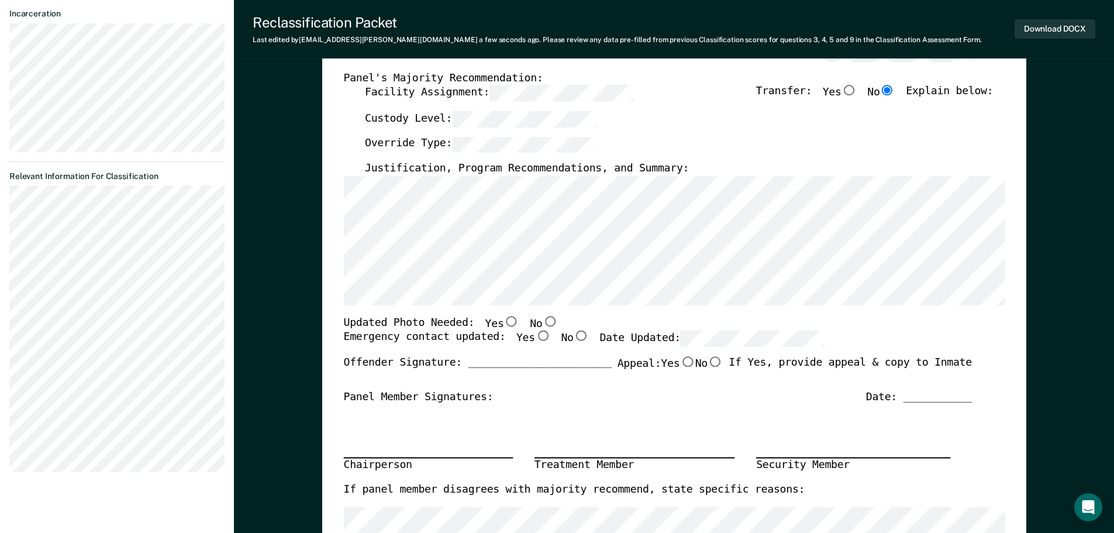
click at [542, 322] on input "No" at bounding box center [549, 321] width 15 height 11
type textarea "x"
radio input "true"
click at [534, 336] on input "Yes" at bounding box center [541, 336] width 15 height 11
type textarea "x"
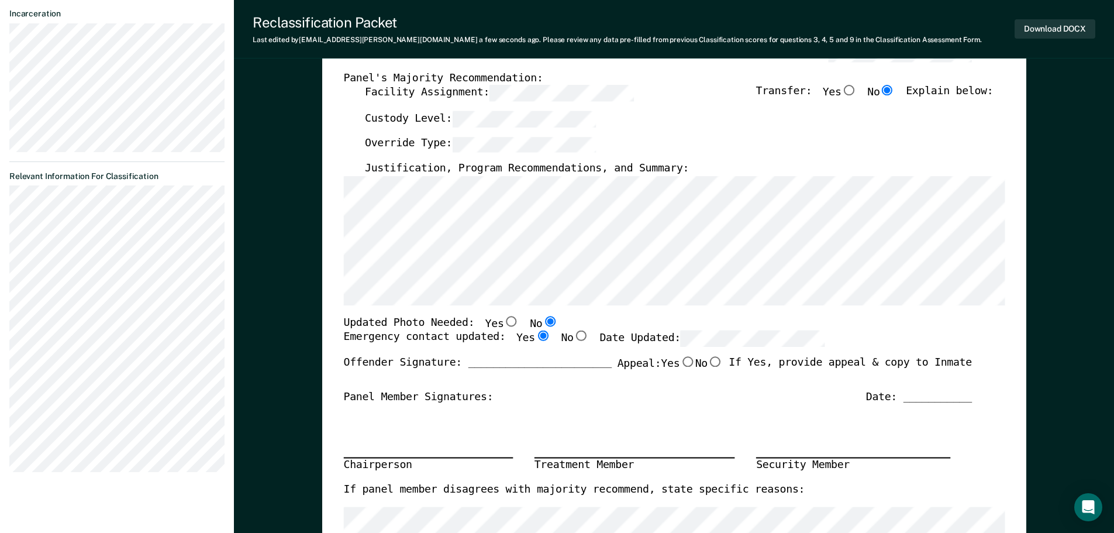
radio input "true"
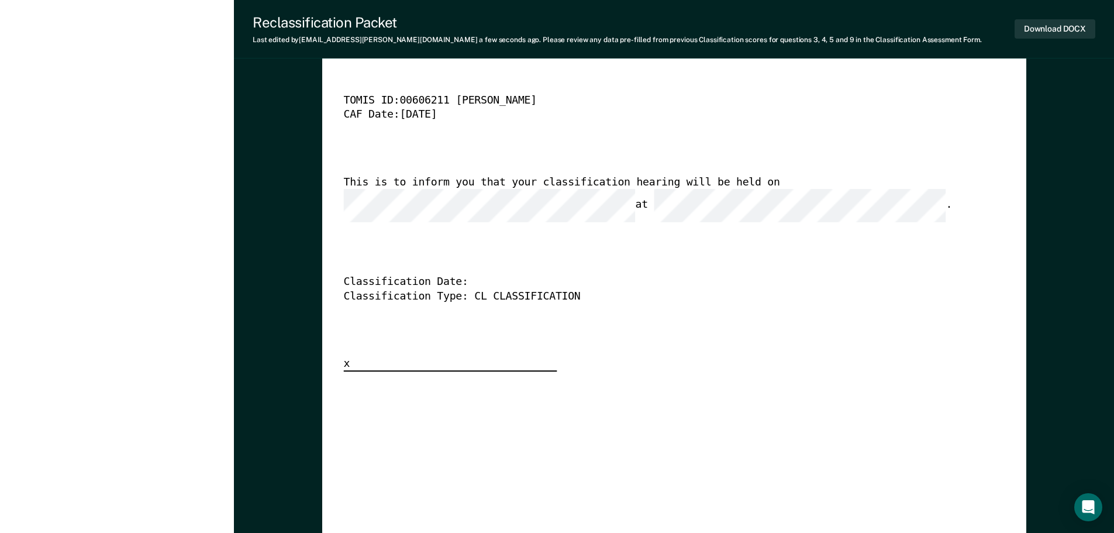
scroll to position [2865, 0]
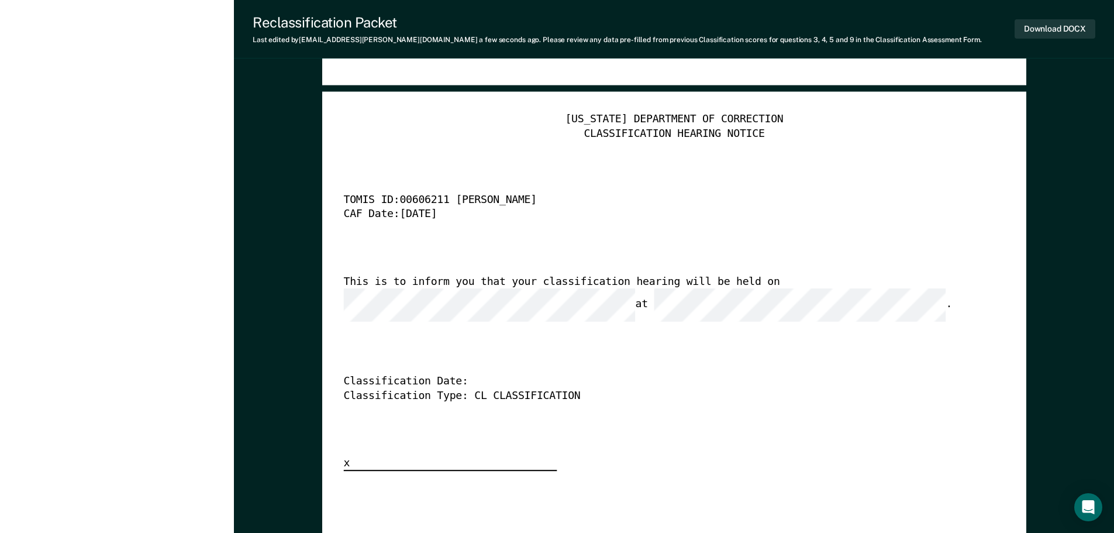
click at [473, 375] on div "Classification Date:" at bounding box center [657, 382] width 628 height 14
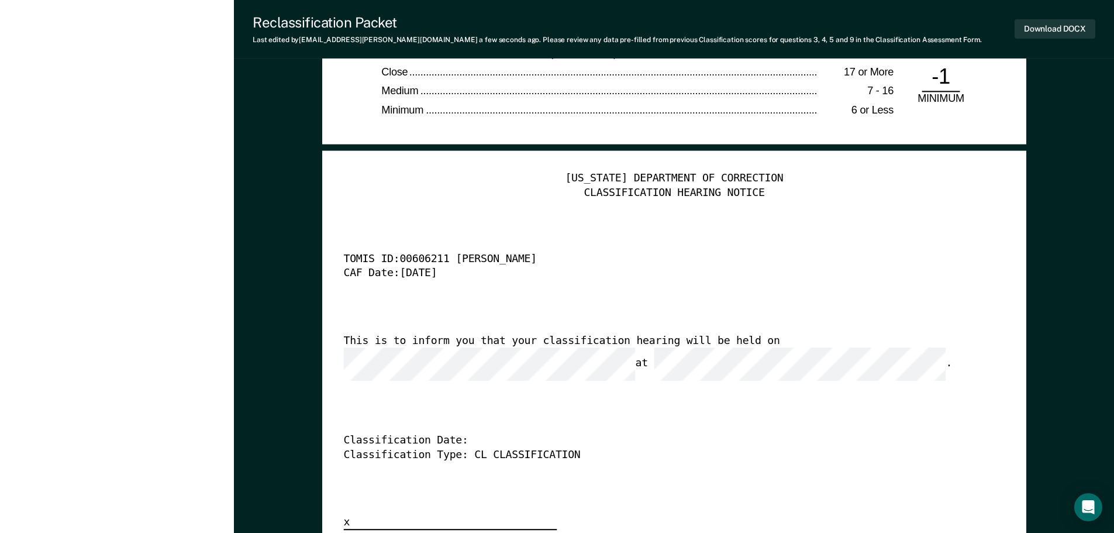
scroll to position [2807, 0]
click at [1048, 28] on button "Download DOCX" at bounding box center [1055, 28] width 81 height 19
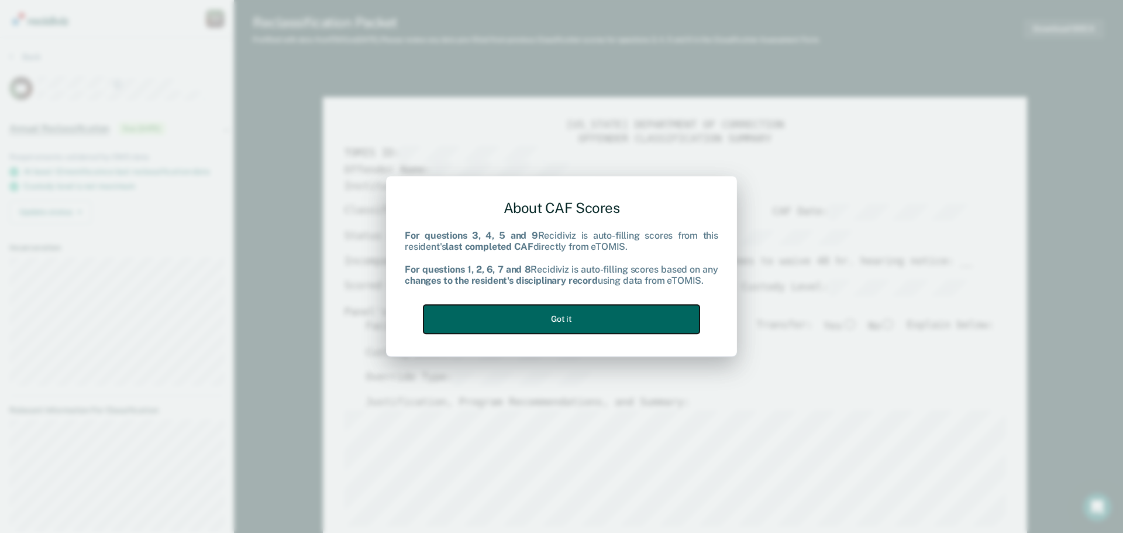
click at [567, 326] on button "Got it" at bounding box center [561, 319] width 276 height 29
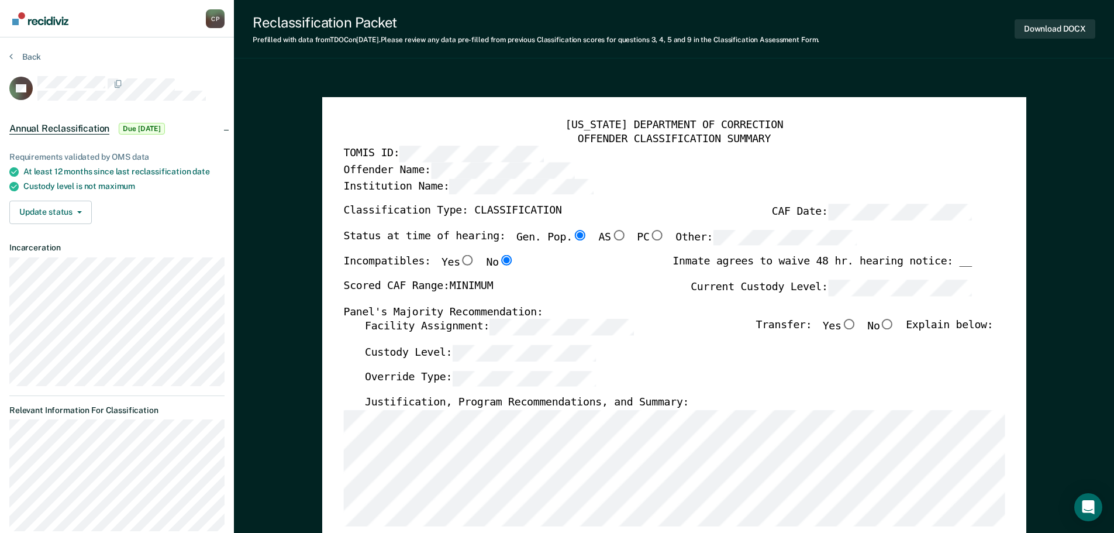
click at [895, 326] on input "No" at bounding box center [886, 324] width 15 height 11
type textarea "x"
radio input "true"
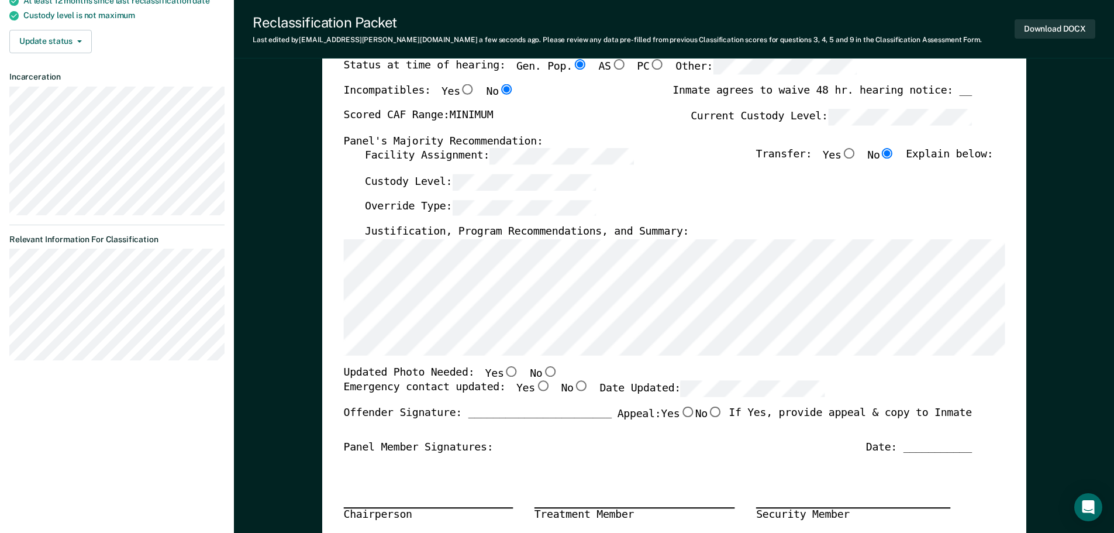
scroll to position [175, 0]
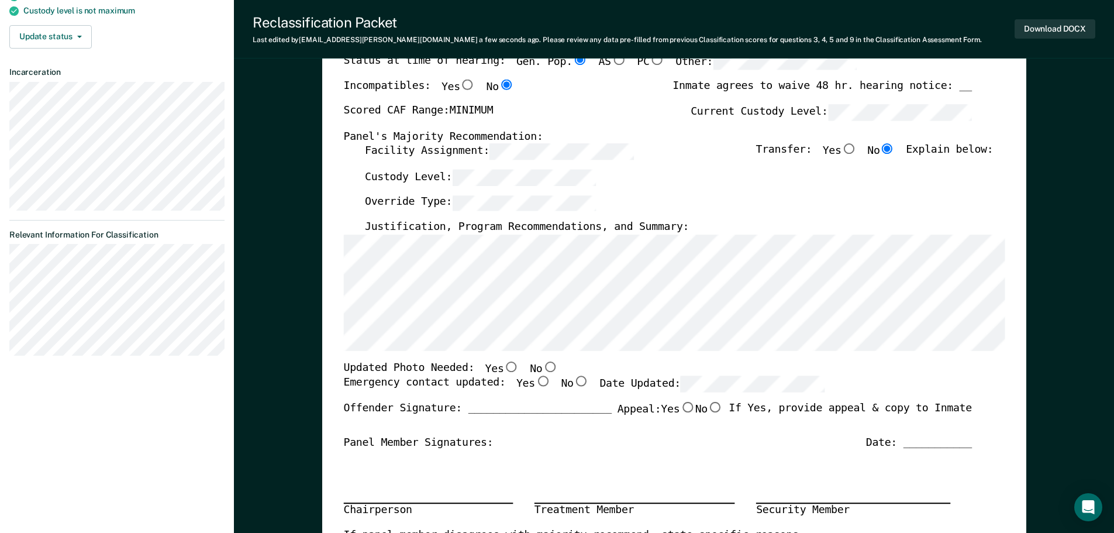
click at [542, 367] on input "No" at bounding box center [549, 366] width 15 height 11
type textarea "x"
radio input "true"
click at [534, 385] on input "Yes" at bounding box center [541, 381] width 15 height 11
type textarea "x"
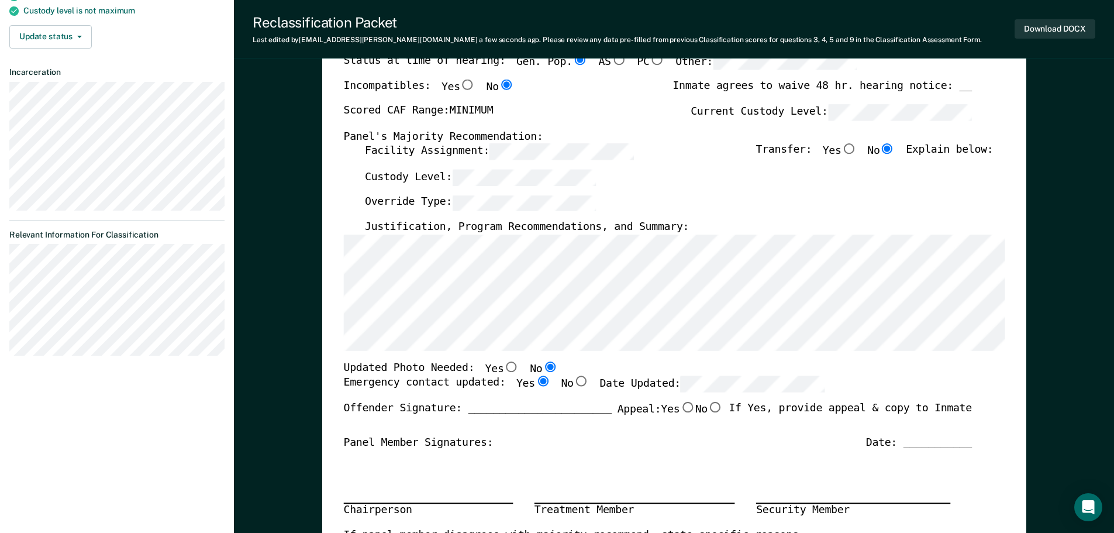
radio input "true"
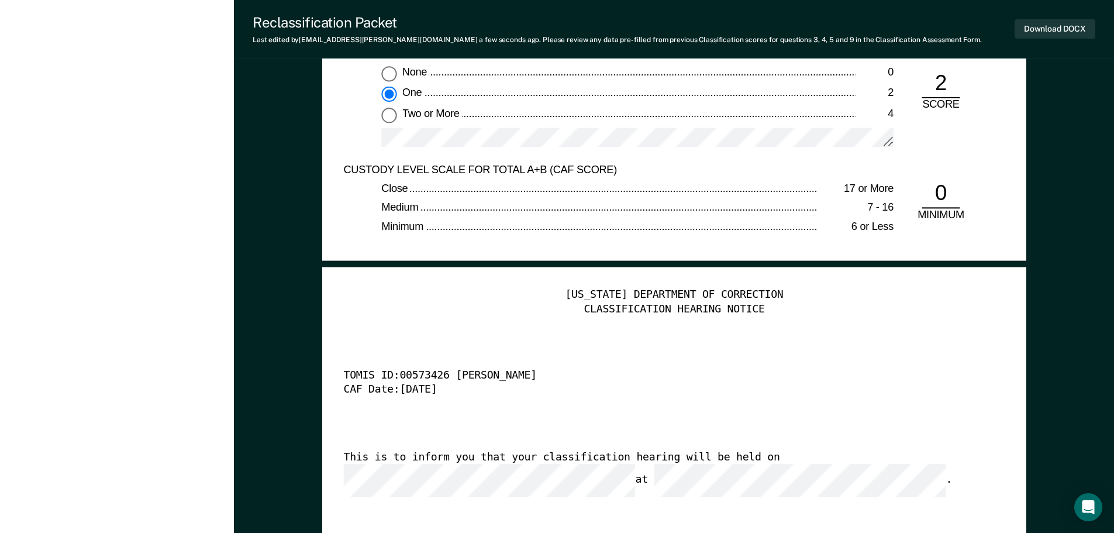
scroll to position [2924, 0]
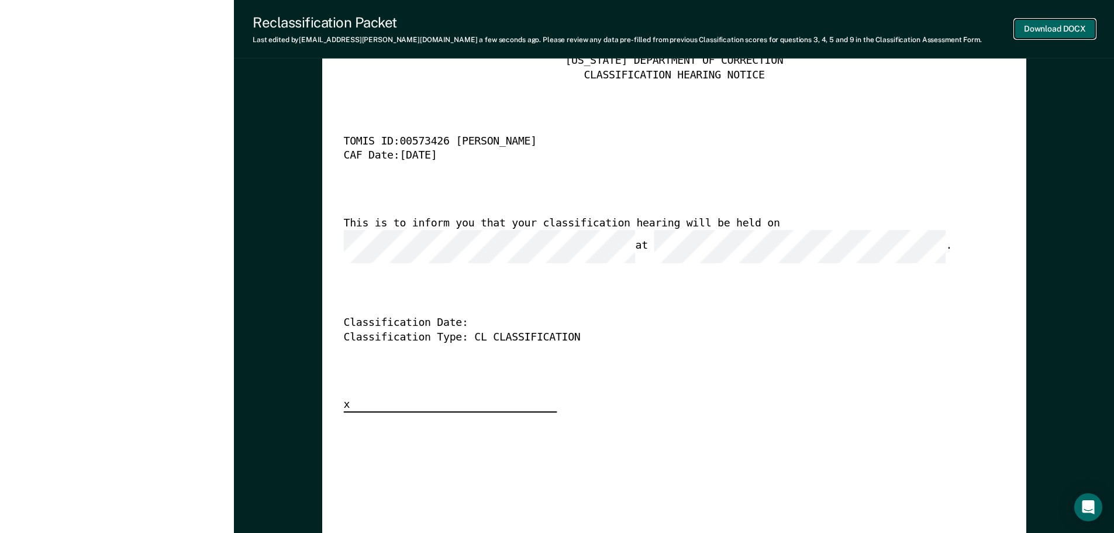
click at [1055, 24] on button "Download DOCX" at bounding box center [1055, 28] width 81 height 19
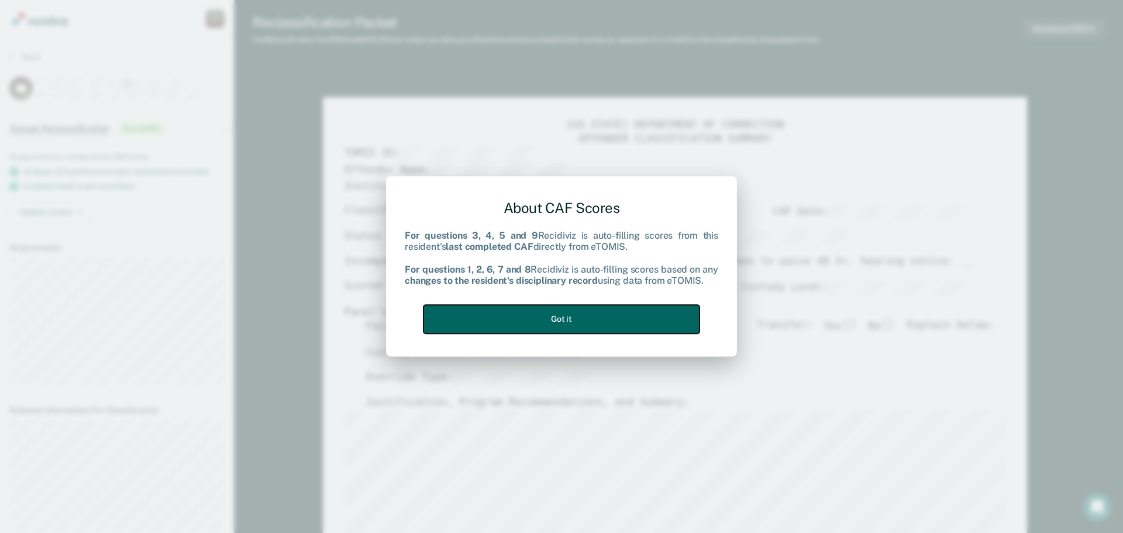
click at [689, 318] on button "Got it" at bounding box center [561, 319] width 276 height 29
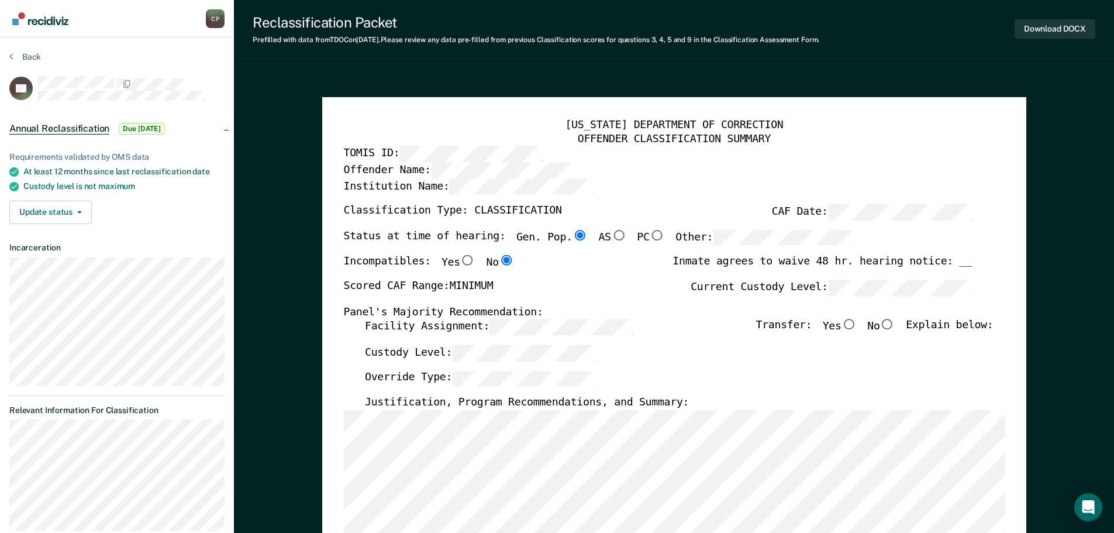
click at [895, 325] on input "No" at bounding box center [886, 324] width 15 height 11
type textarea "x"
radio input "true"
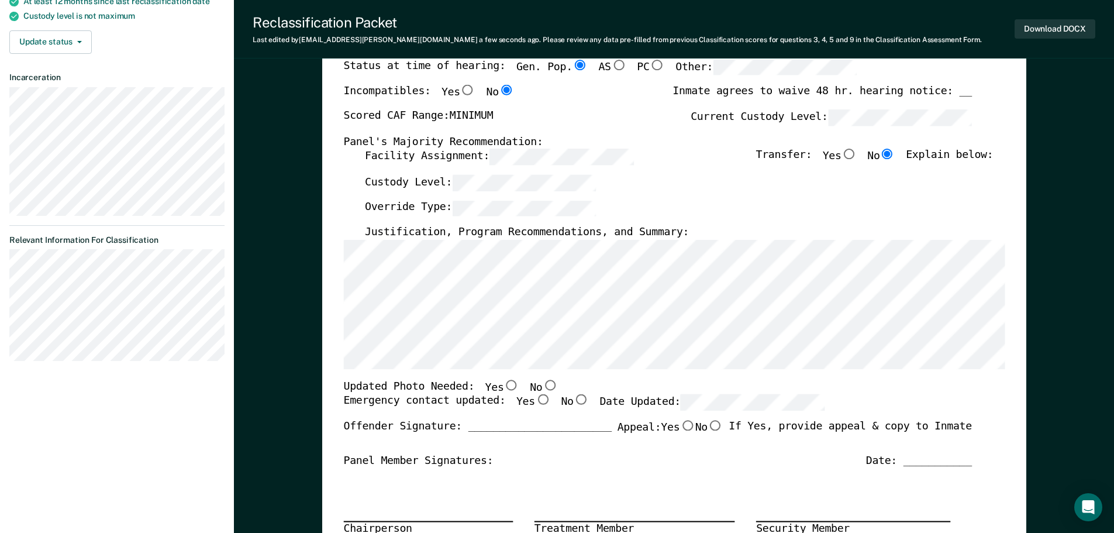
scroll to position [175, 0]
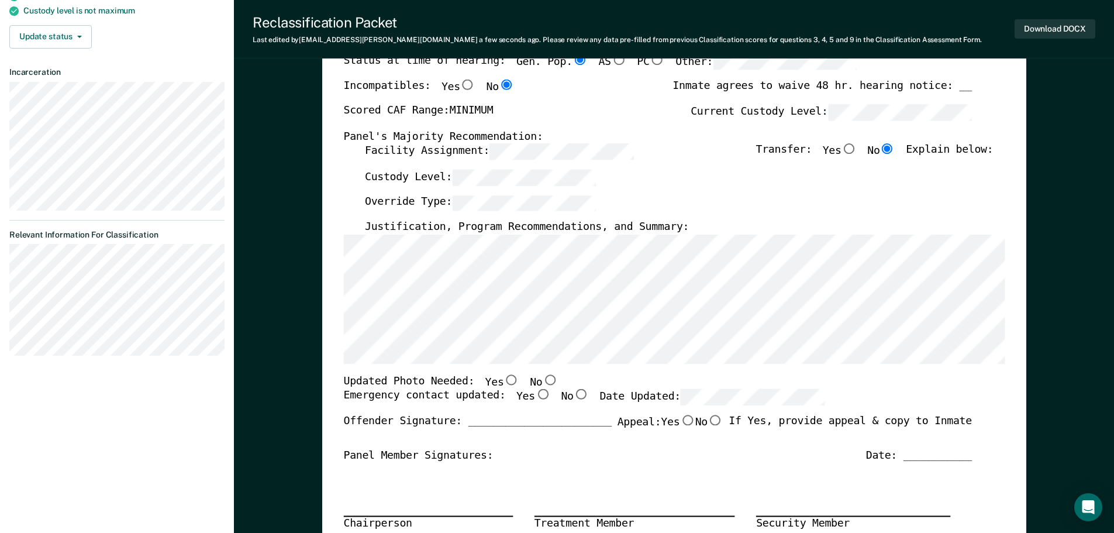
click at [542, 380] on input "No" at bounding box center [549, 379] width 15 height 11
type textarea "x"
radio input "true"
click at [534, 392] on input "Yes" at bounding box center [541, 394] width 15 height 11
type textarea "x"
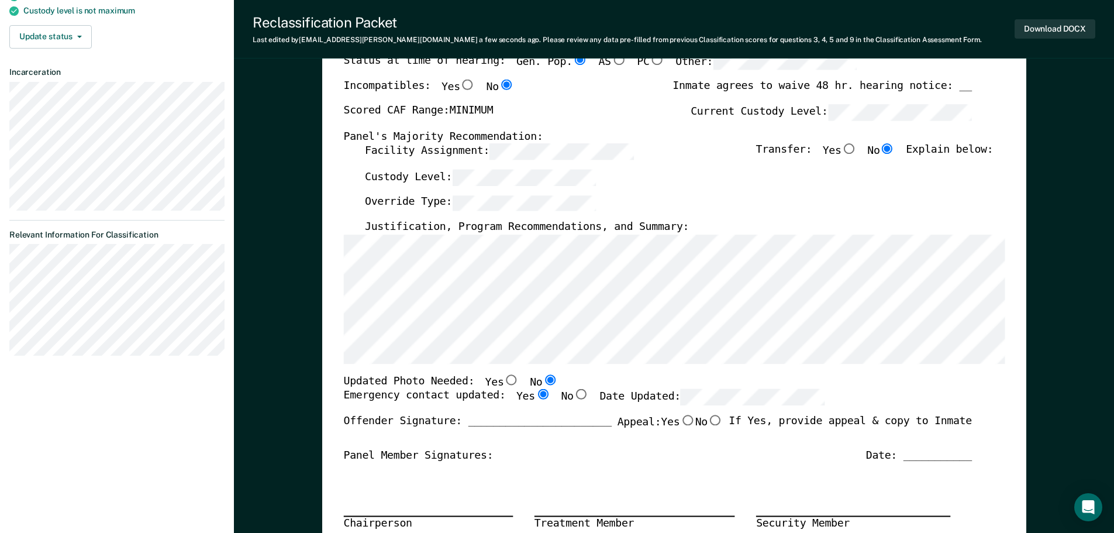
radio input "true"
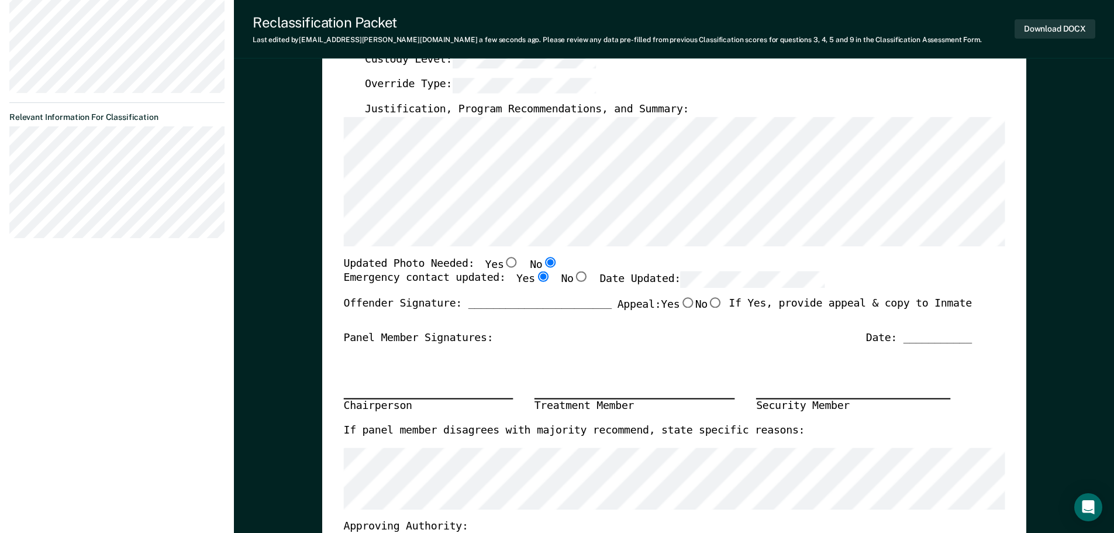
scroll to position [292, 0]
click at [1070, 27] on button "Download DOCX" at bounding box center [1055, 28] width 81 height 19
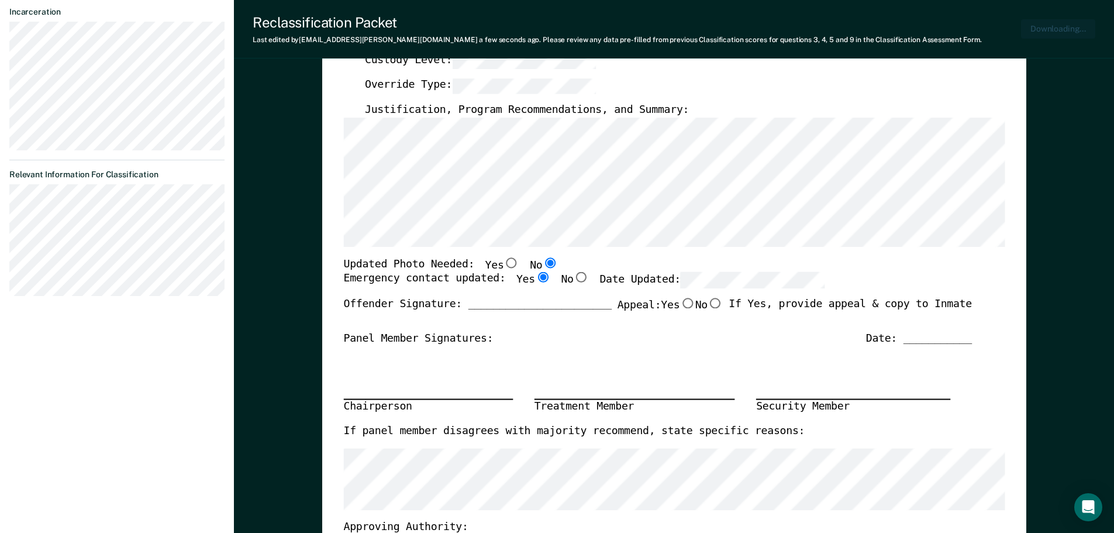
scroll to position [349, 0]
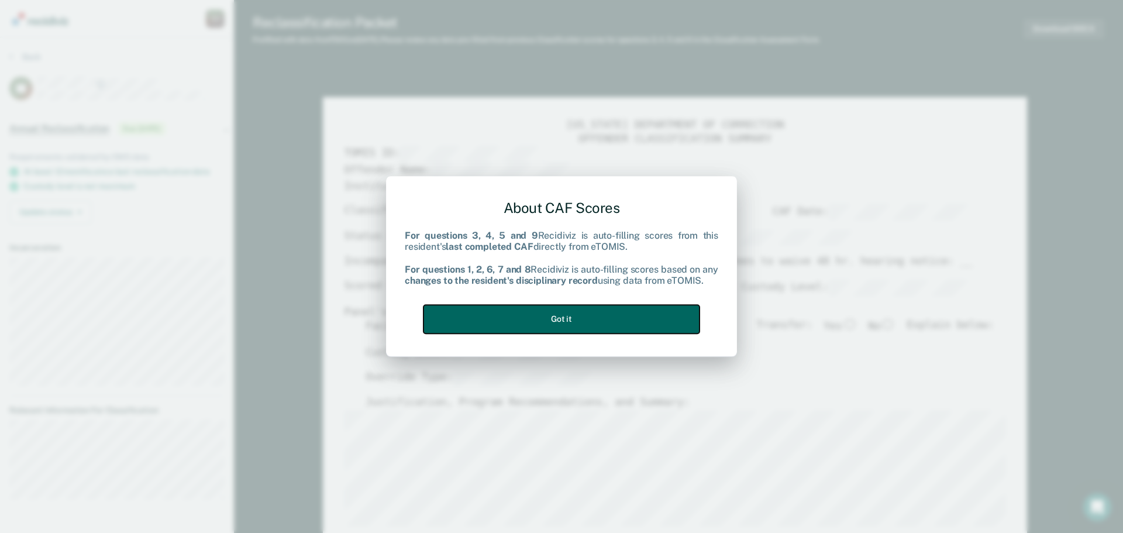
click at [666, 319] on button "Got it" at bounding box center [561, 319] width 276 height 29
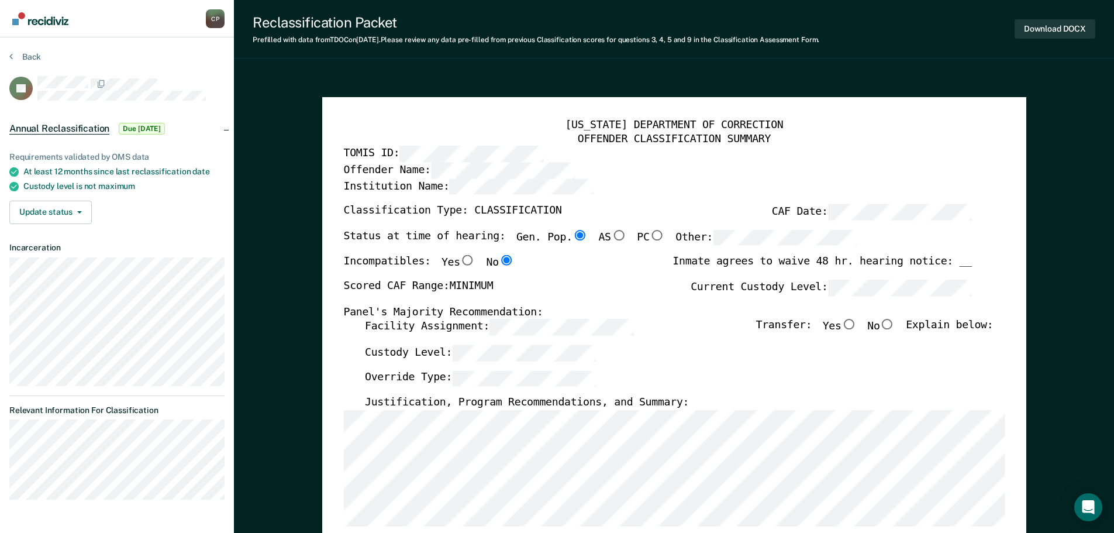
click at [895, 323] on input "No" at bounding box center [886, 324] width 15 height 11
type textarea "x"
radio input "true"
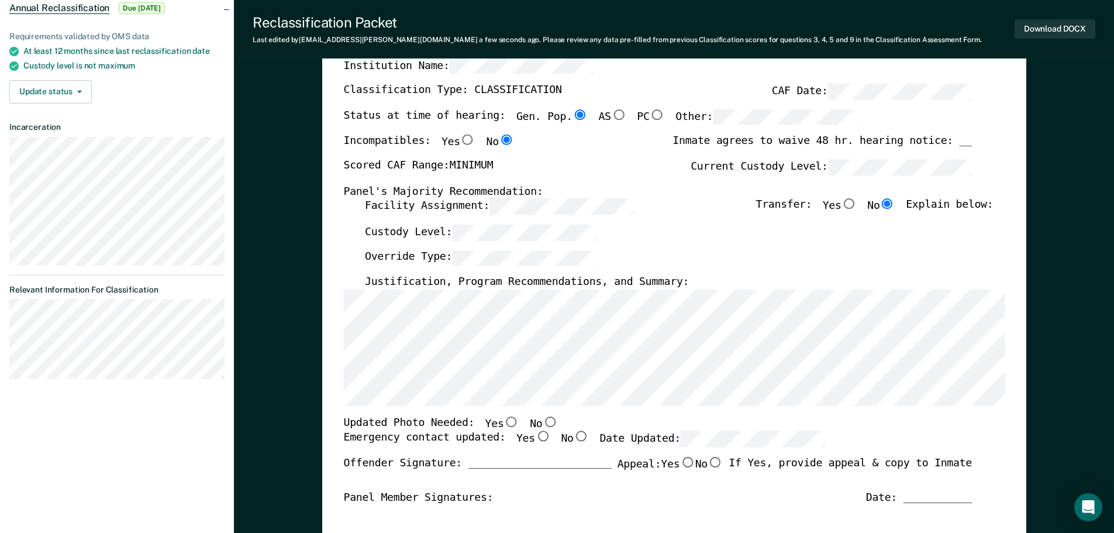
scroll to position [351, 0]
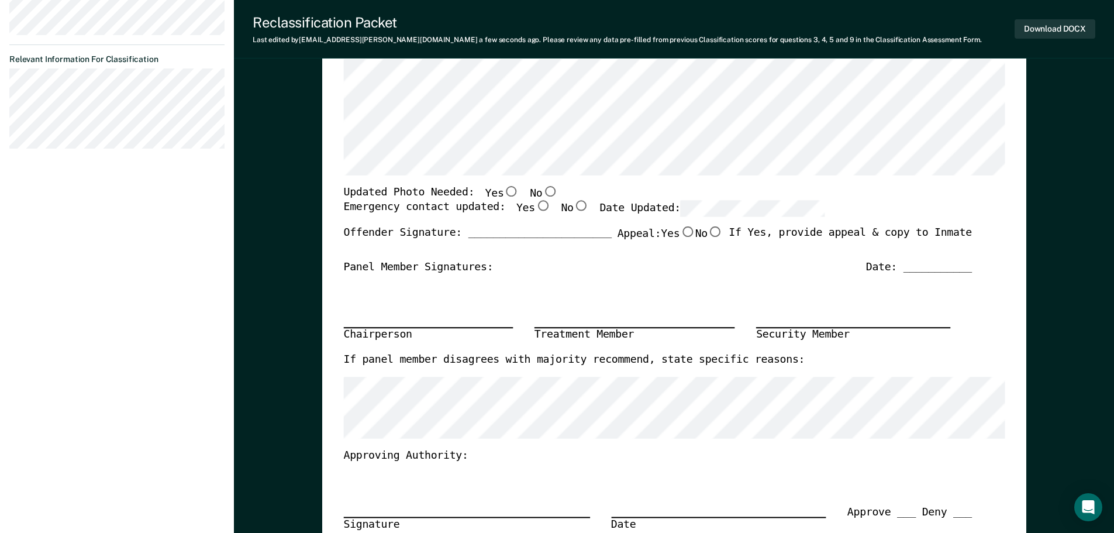
click at [542, 189] on input "No" at bounding box center [549, 191] width 15 height 11
type textarea "x"
radio input "true"
click at [534, 208] on input "Yes" at bounding box center [541, 206] width 15 height 11
type textarea "x"
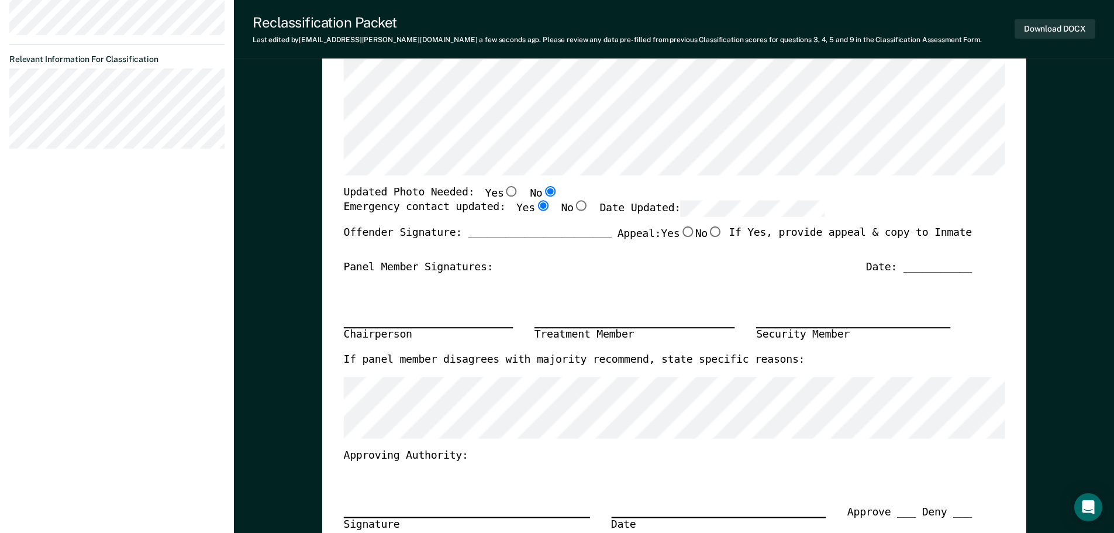
radio input "true"
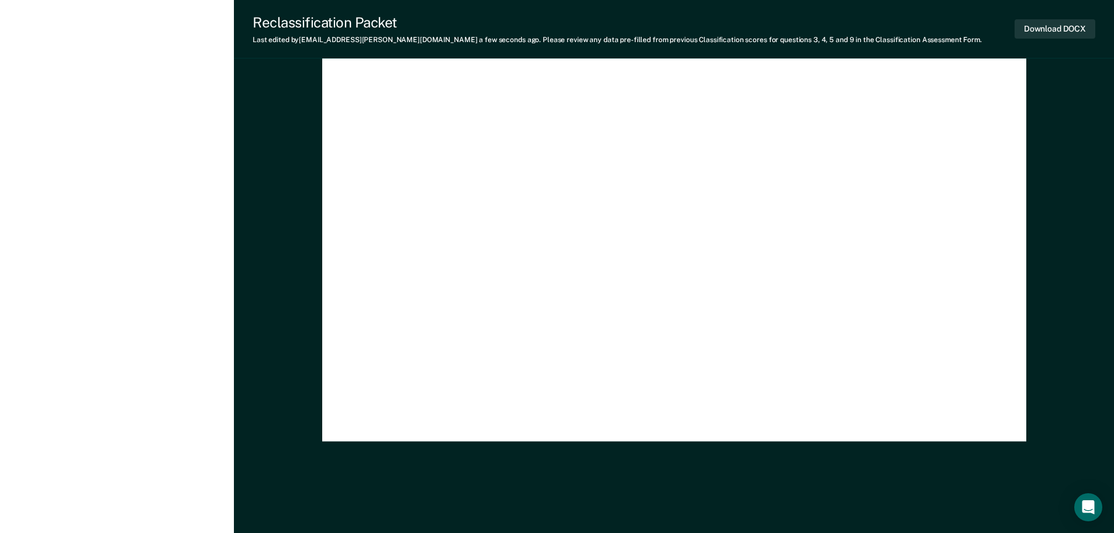
scroll to position [3141, 0]
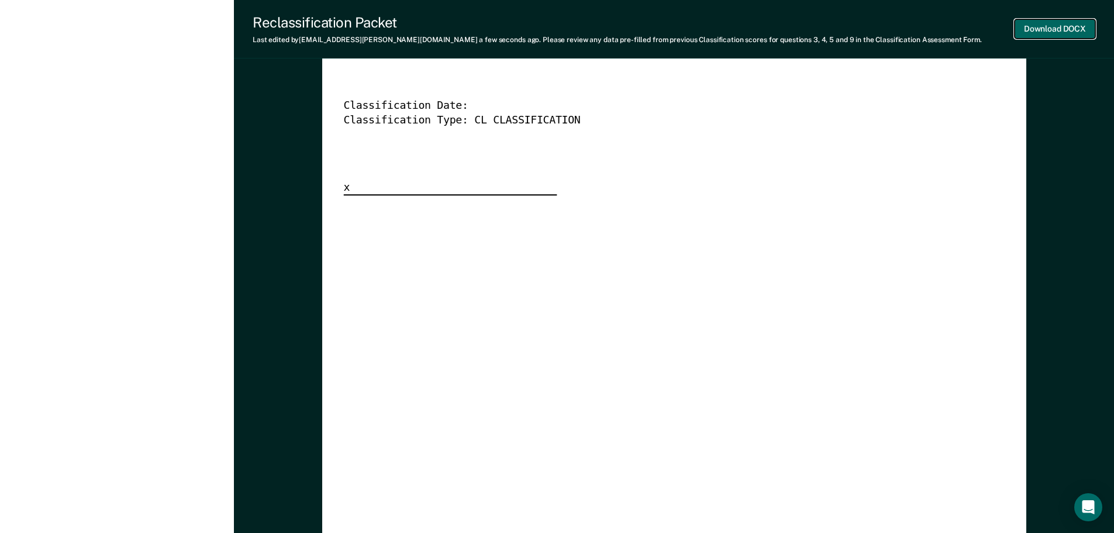
click at [1056, 29] on button "Download DOCX" at bounding box center [1055, 28] width 81 height 19
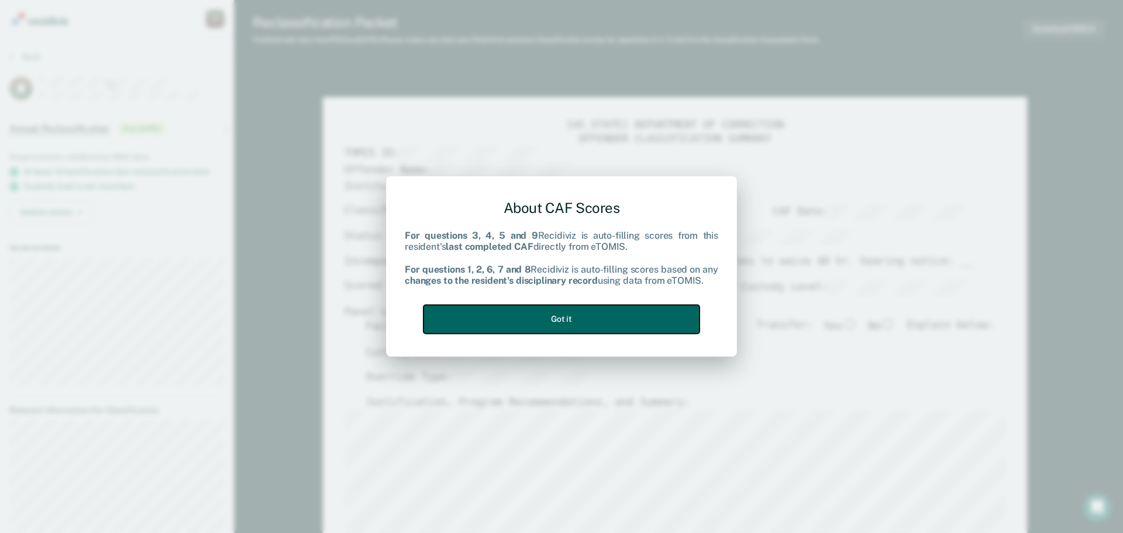
click at [659, 323] on button "Got it" at bounding box center [561, 319] width 276 height 29
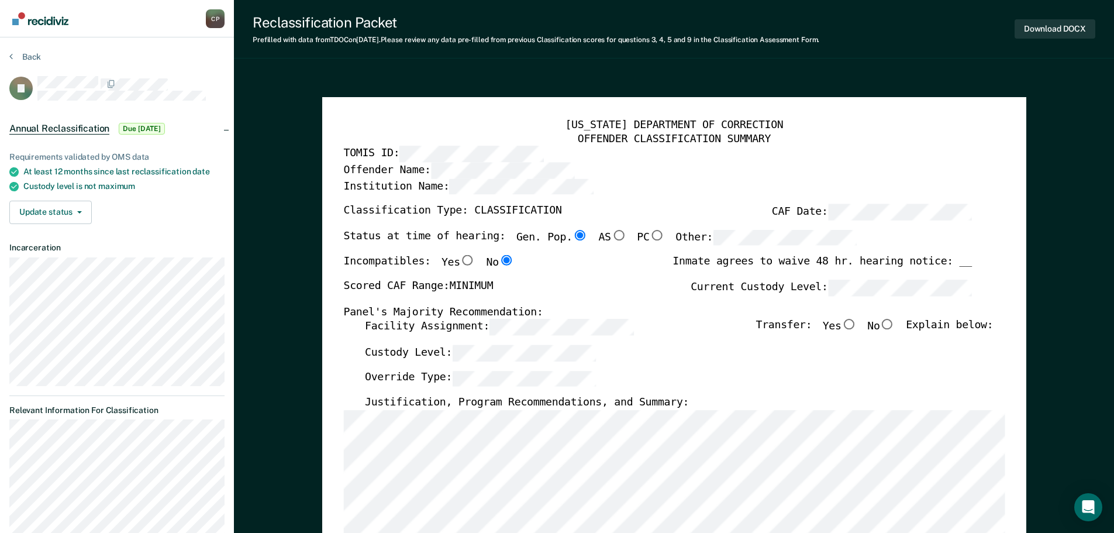
click at [895, 326] on input "No" at bounding box center [886, 324] width 15 height 11
type textarea "x"
radio input "true"
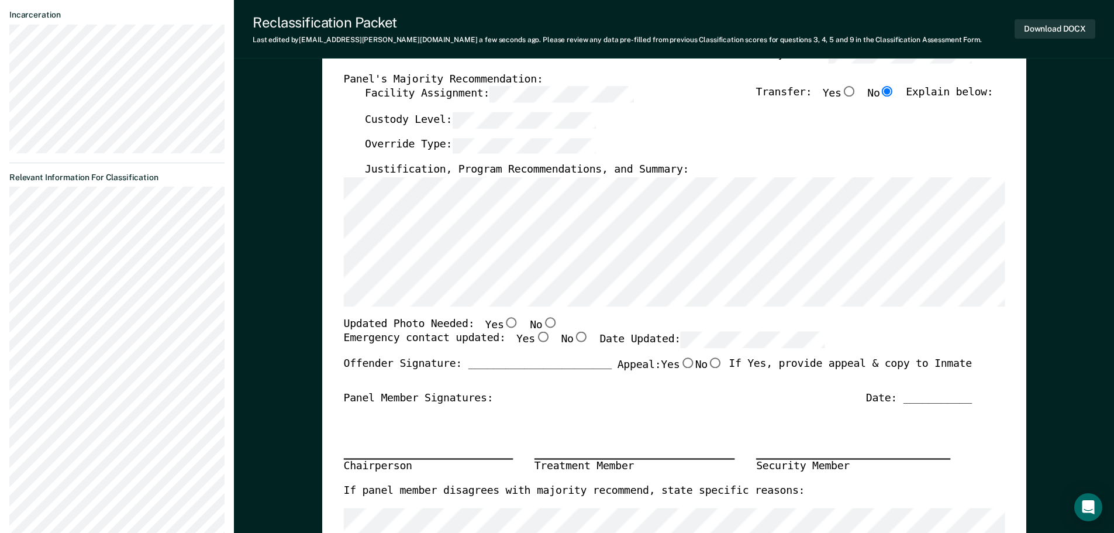
scroll to position [234, 0]
drag, startPoint x: 536, startPoint y: 320, endPoint x: 525, endPoint y: 343, distance: 25.1
click at [542, 325] on input "No" at bounding box center [549, 321] width 15 height 11
type textarea "x"
radio input "true"
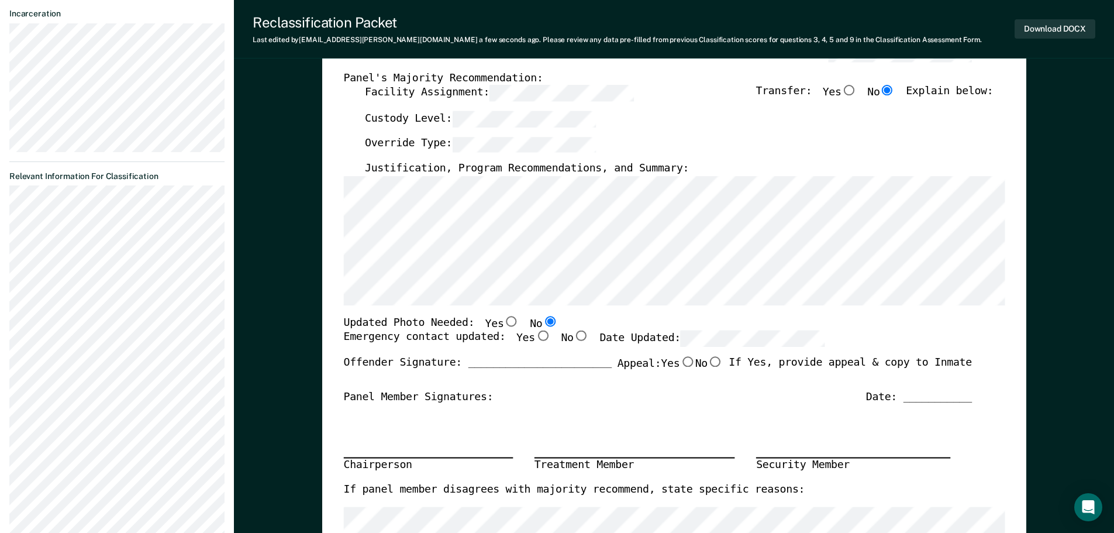
click at [534, 338] on input "Yes" at bounding box center [541, 336] width 15 height 11
type textarea "x"
radio input "true"
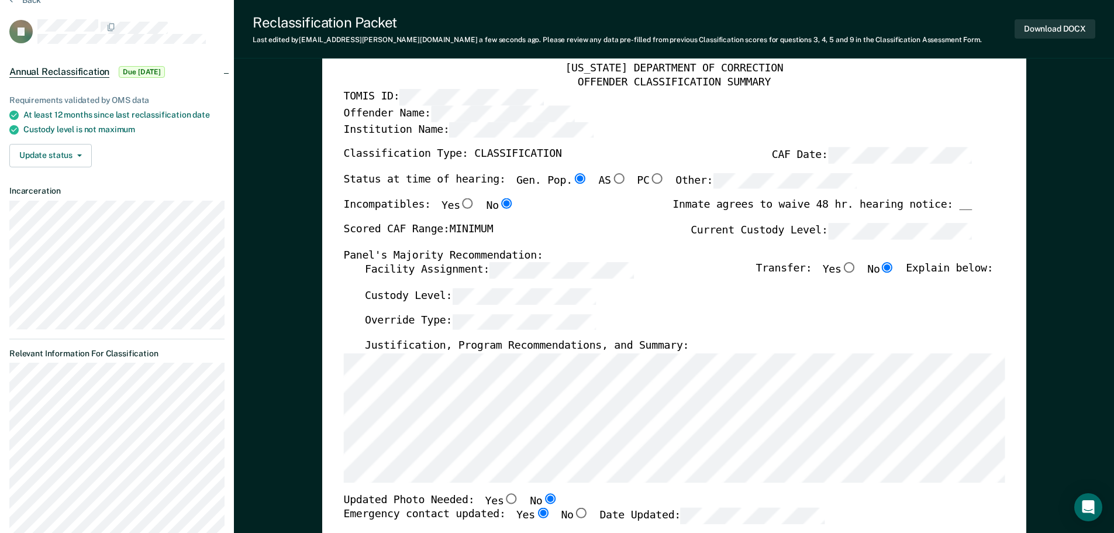
scroll to position [0, 0]
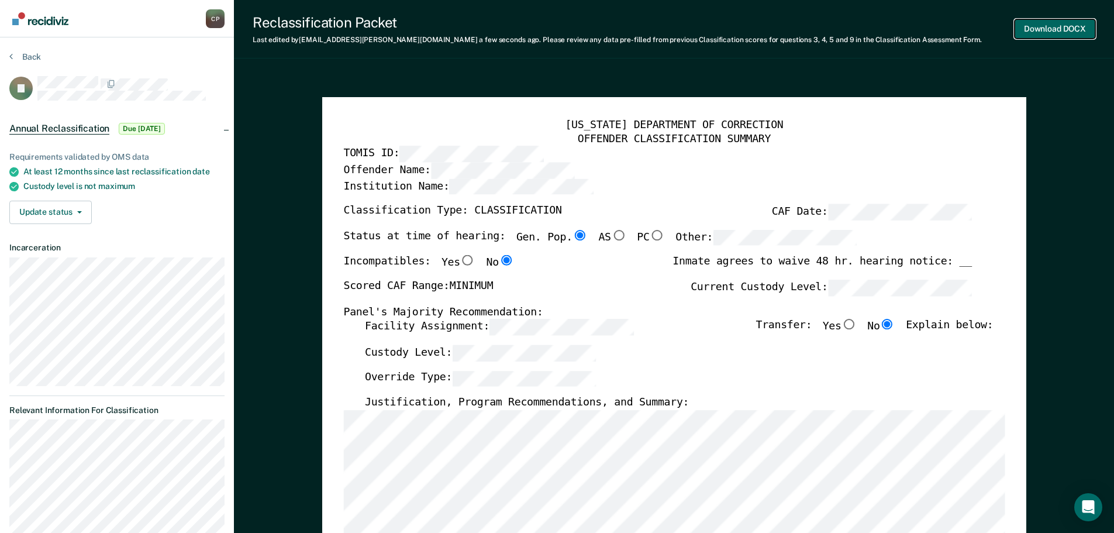
click at [1060, 29] on button "Download DOCX" at bounding box center [1055, 28] width 81 height 19
type textarea "x"
